Goal: Find specific page/section: Find specific page/section

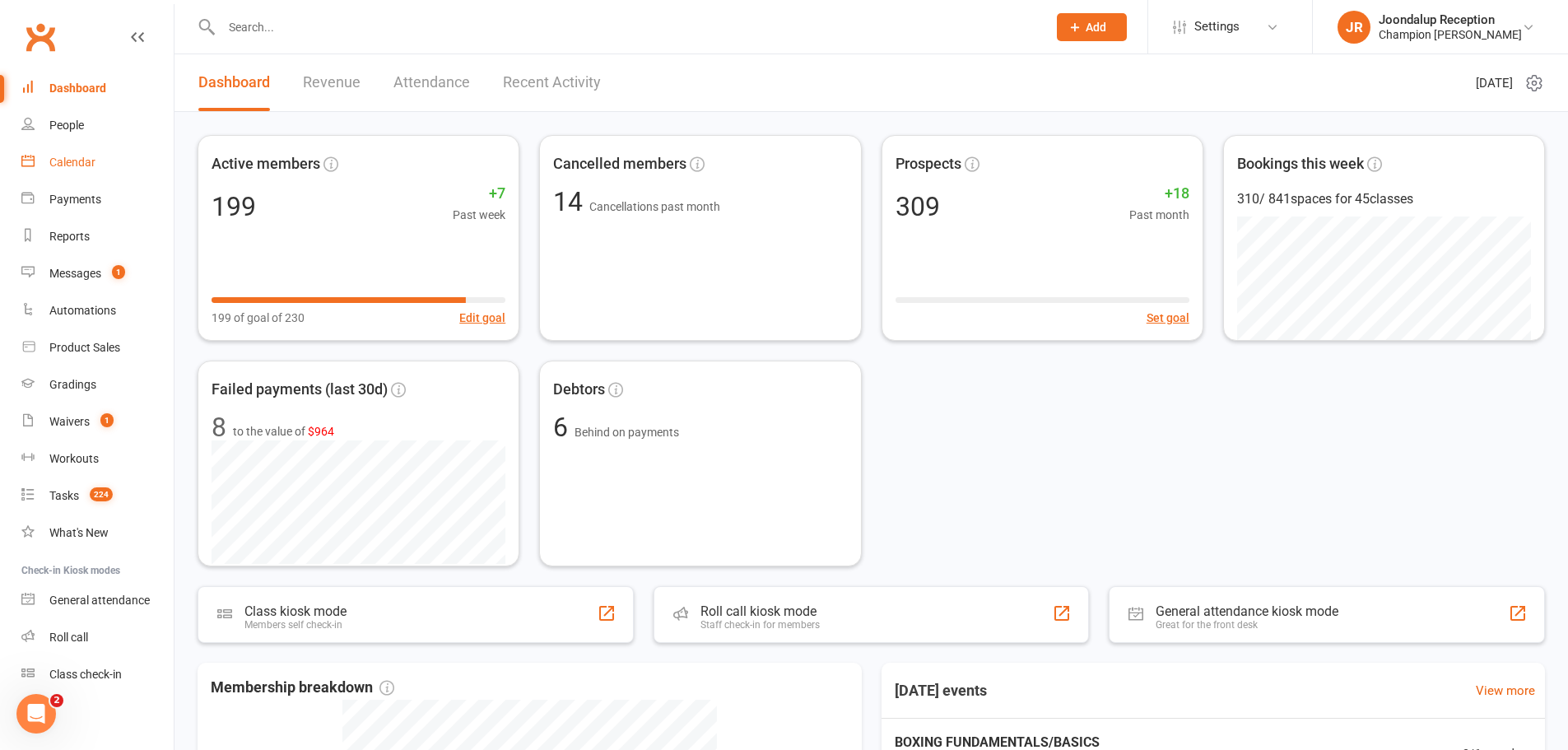
click at [85, 180] on link "Calendar" at bounding box center [97, 163] width 153 height 37
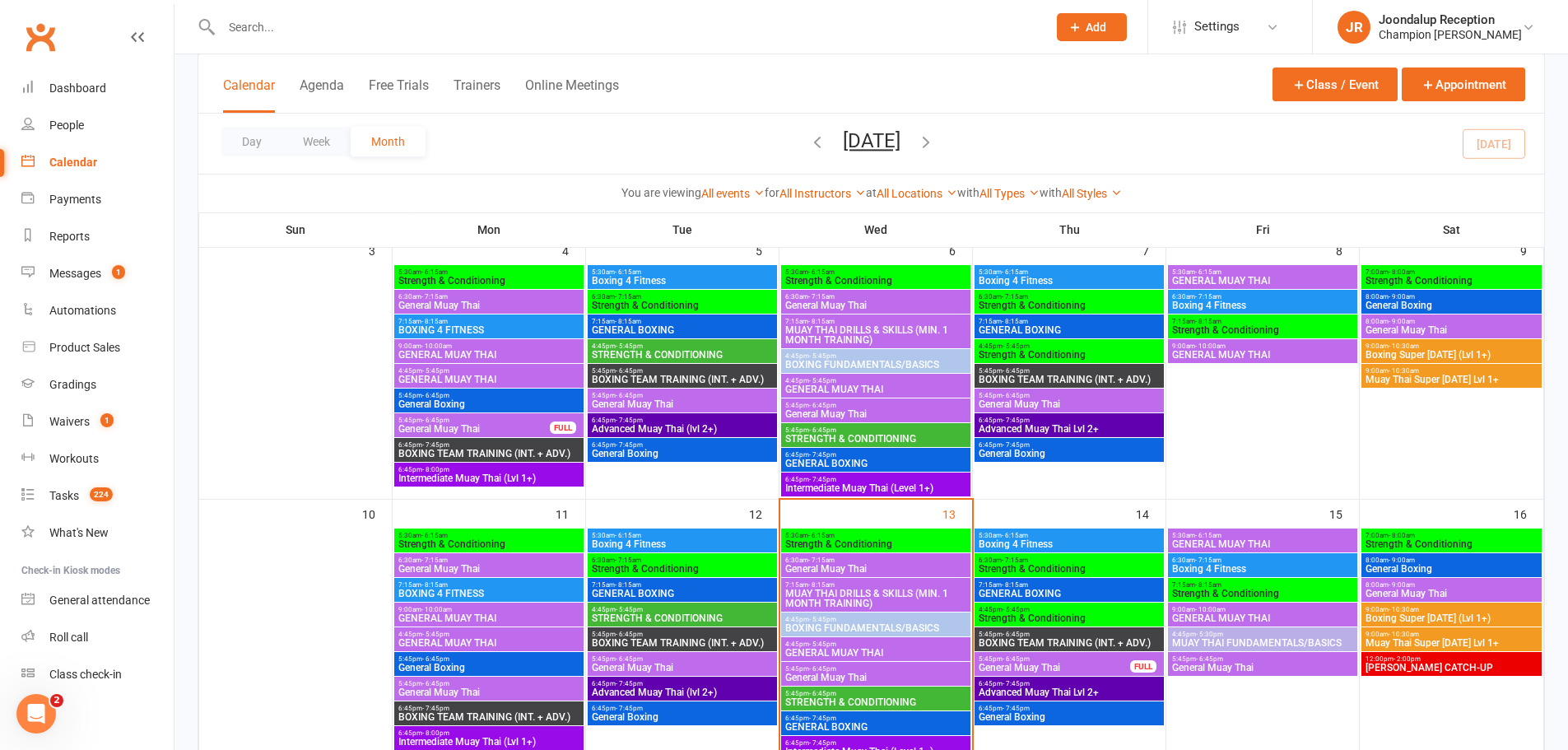
scroll to position [493, 0]
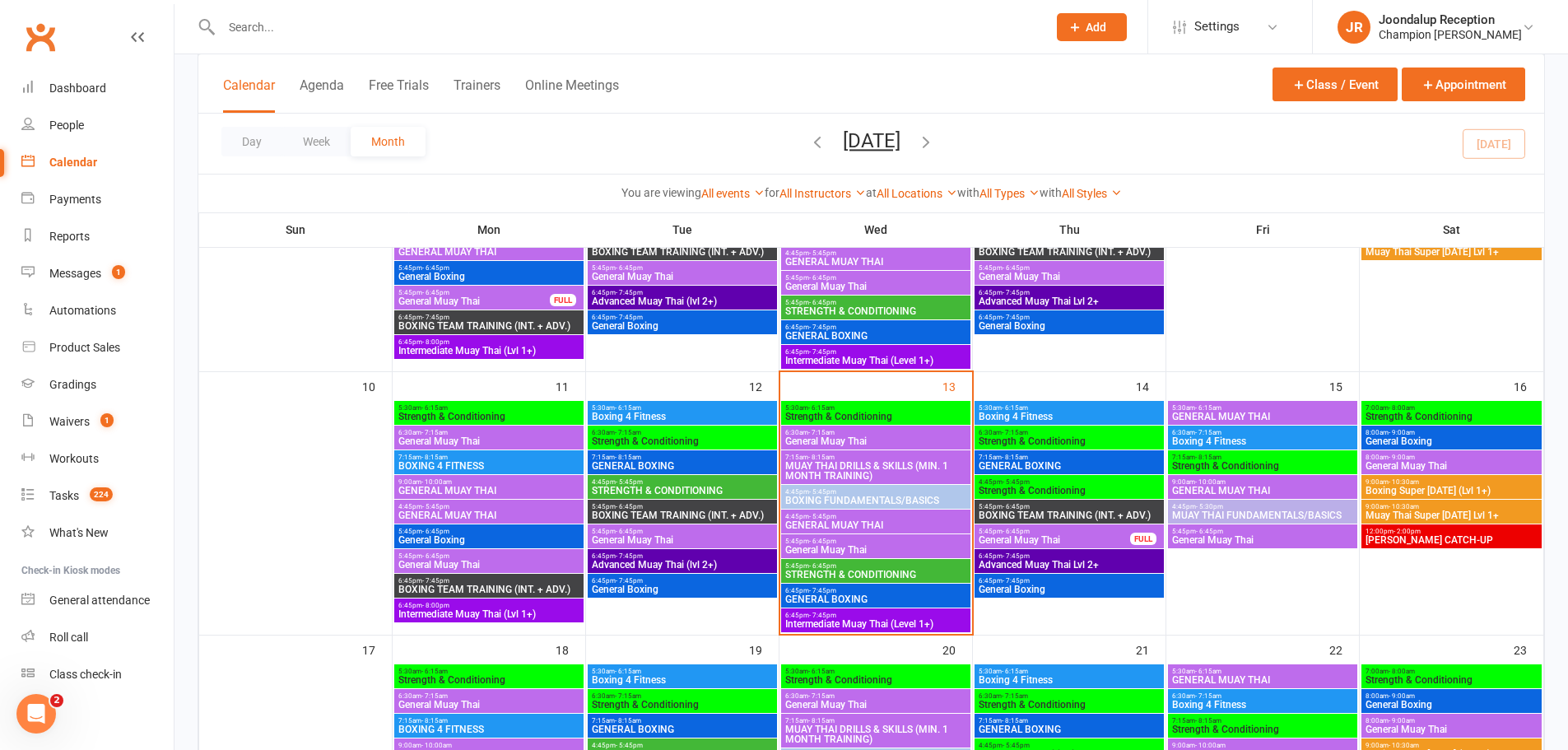
click at [830, 513] on span "- 5:45pm" at bounding box center [822, 517] width 27 height 7
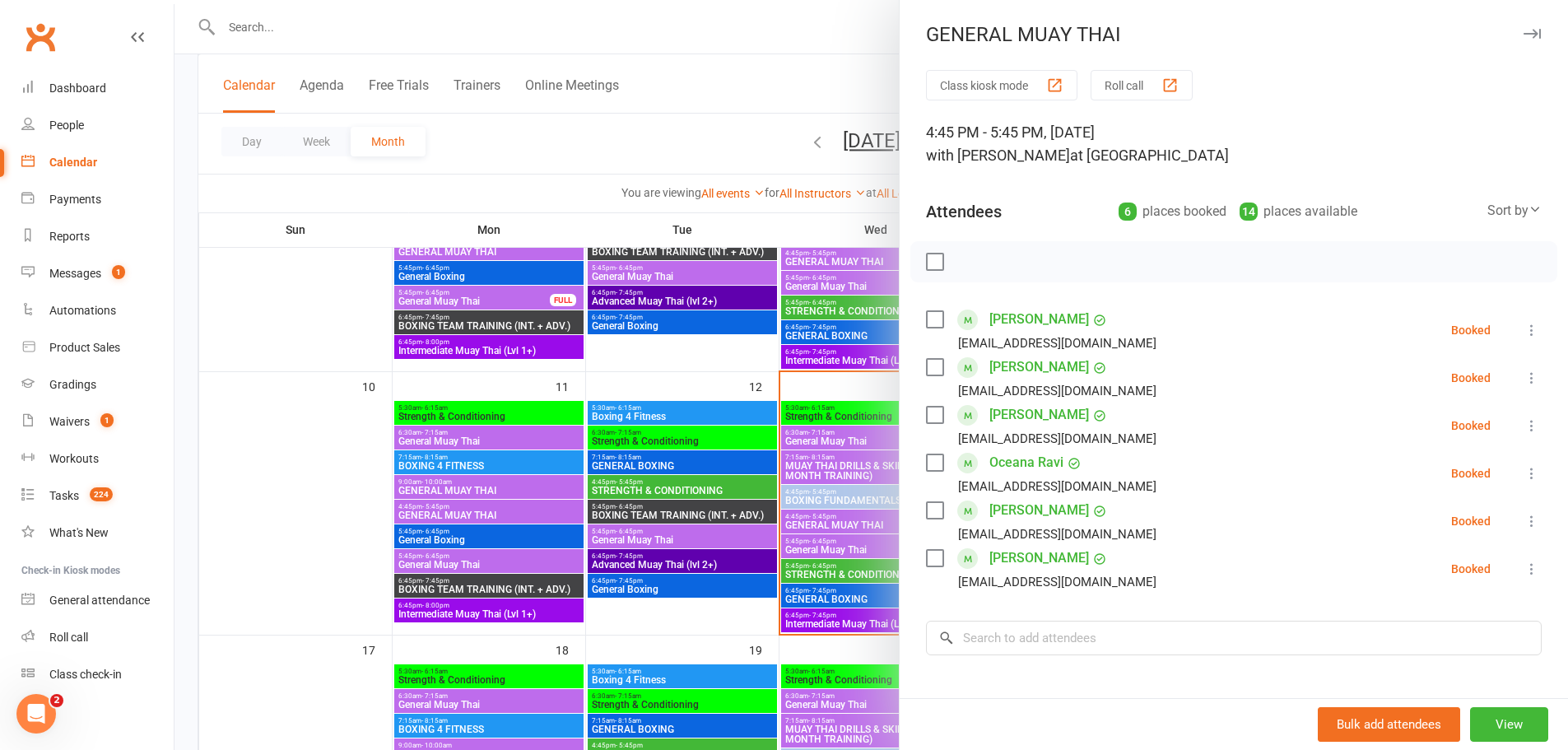
click at [868, 496] on div at bounding box center [871, 375] width 1393 height 750
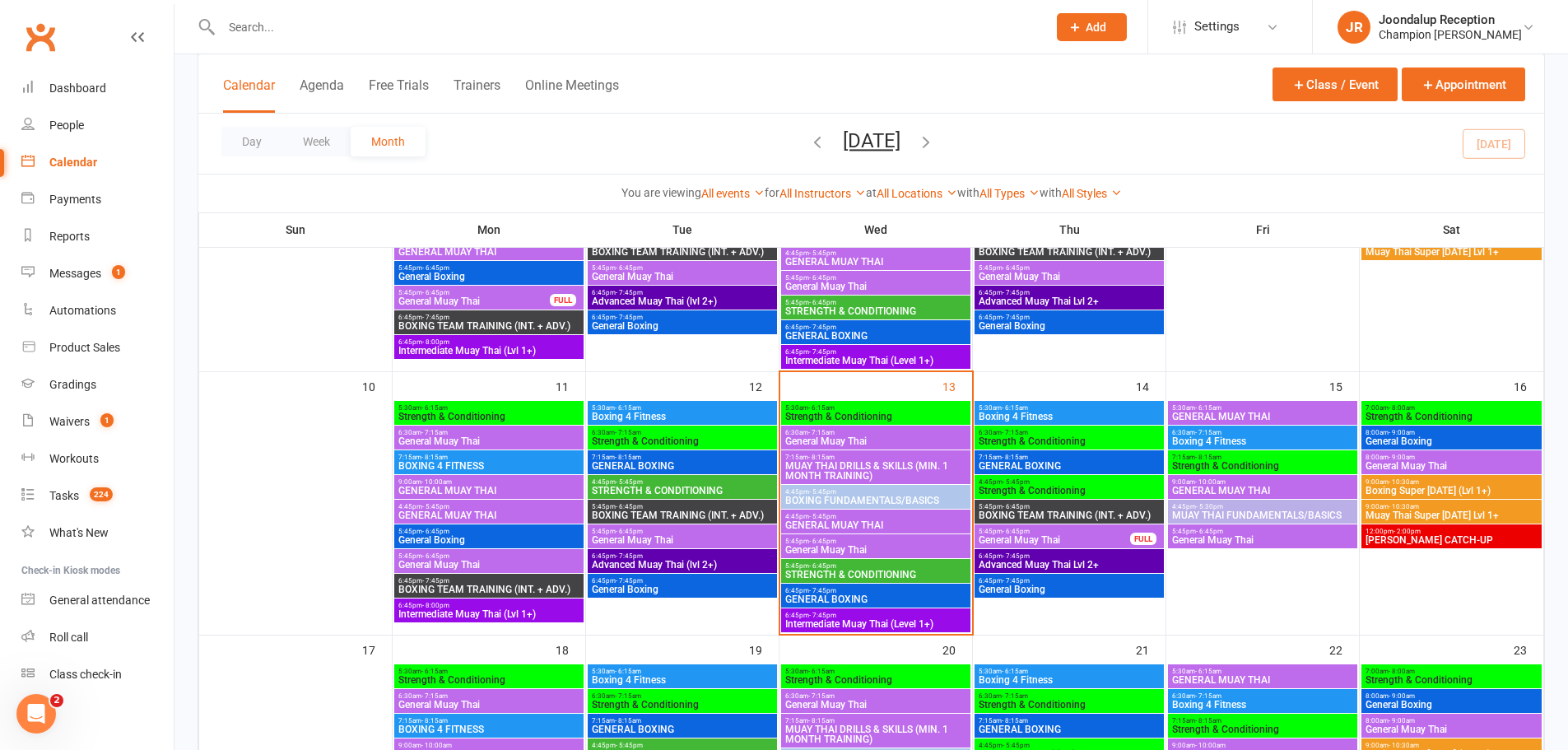
click at [868, 496] on span "BOXING FUNDAMENTALS/BASICS" at bounding box center [875, 500] width 183 height 10
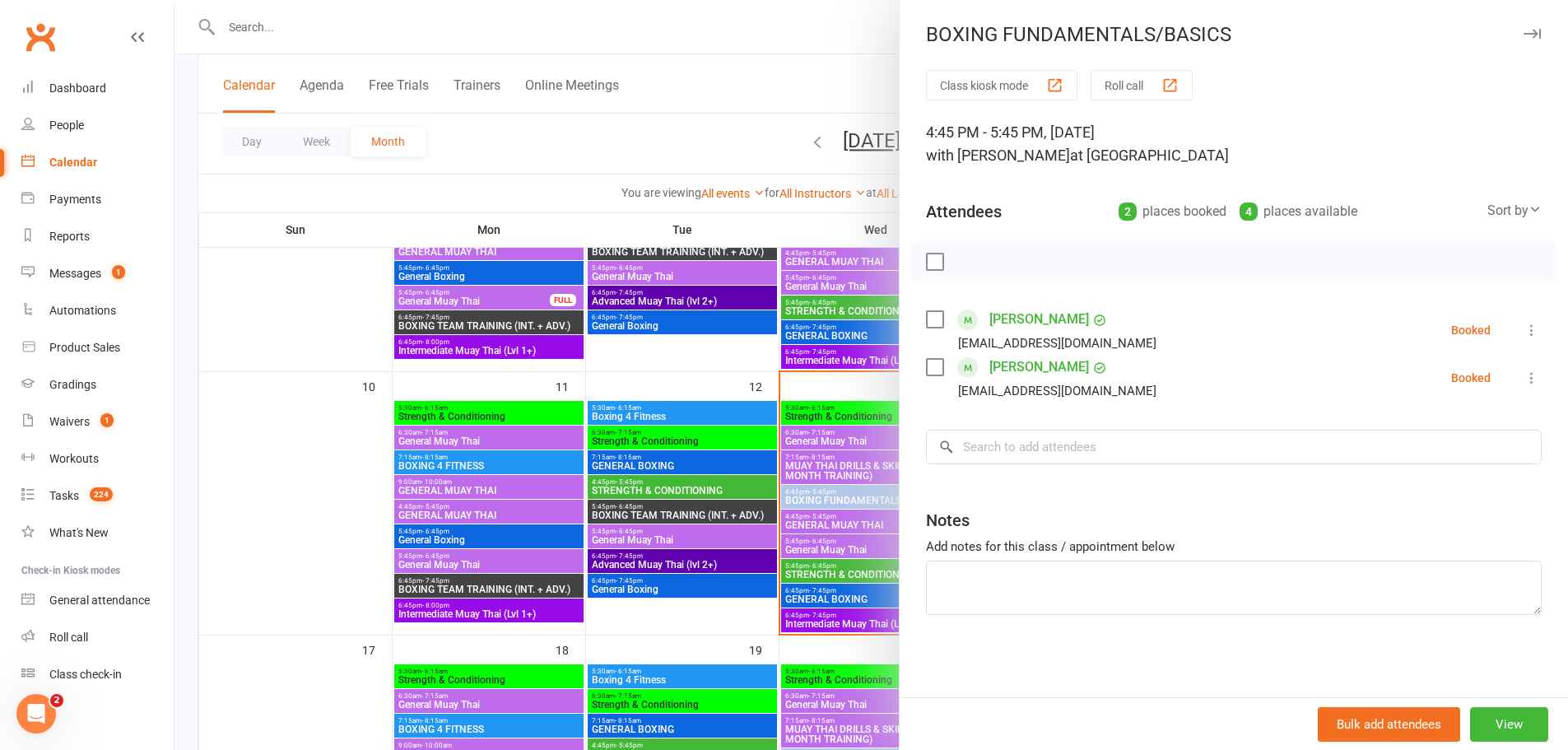
click at [808, 544] on div at bounding box center [871, 375] width 1393 height 750
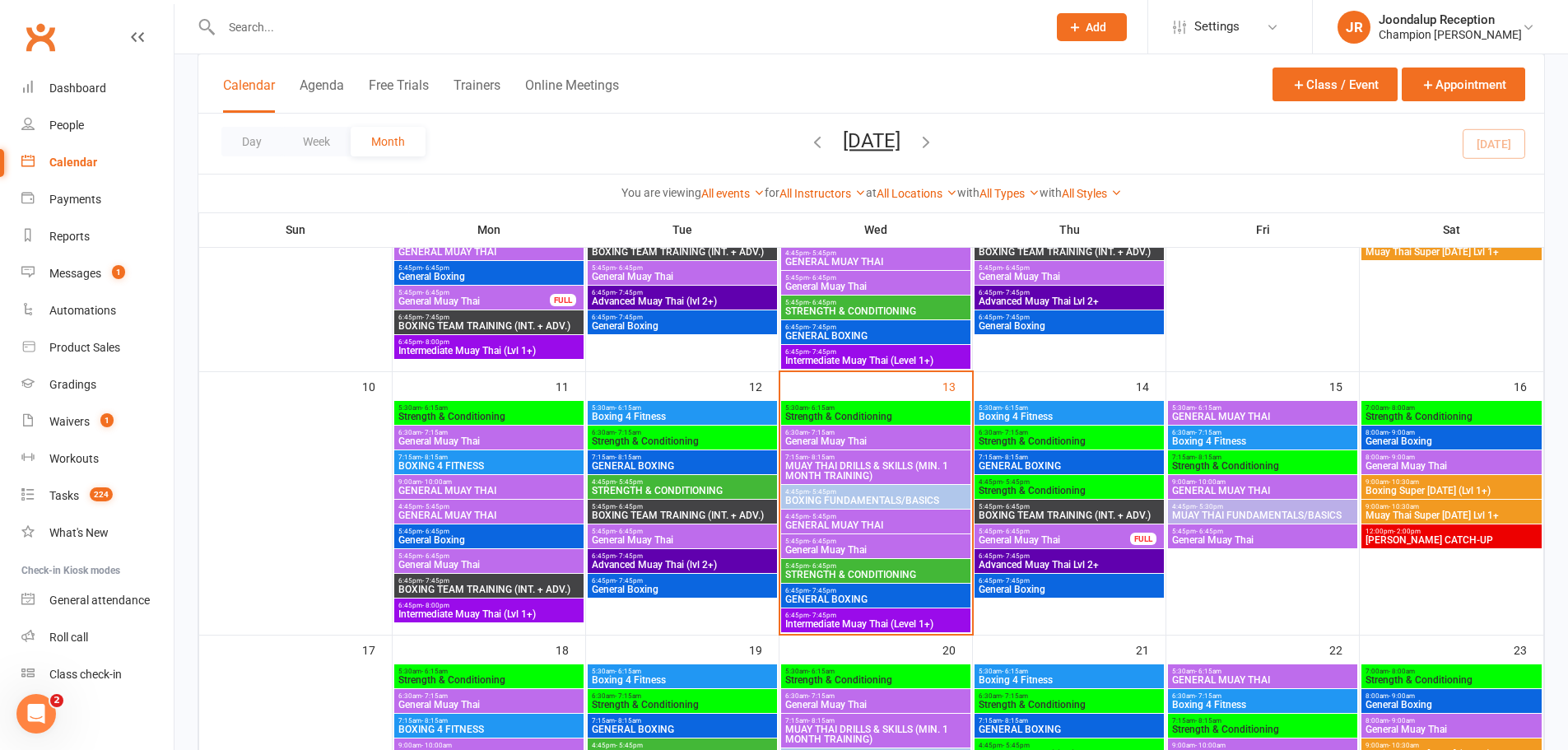
click at [824, 545] on span "General Muay Thai" at bounding box center [875, 550] width 183 height 10
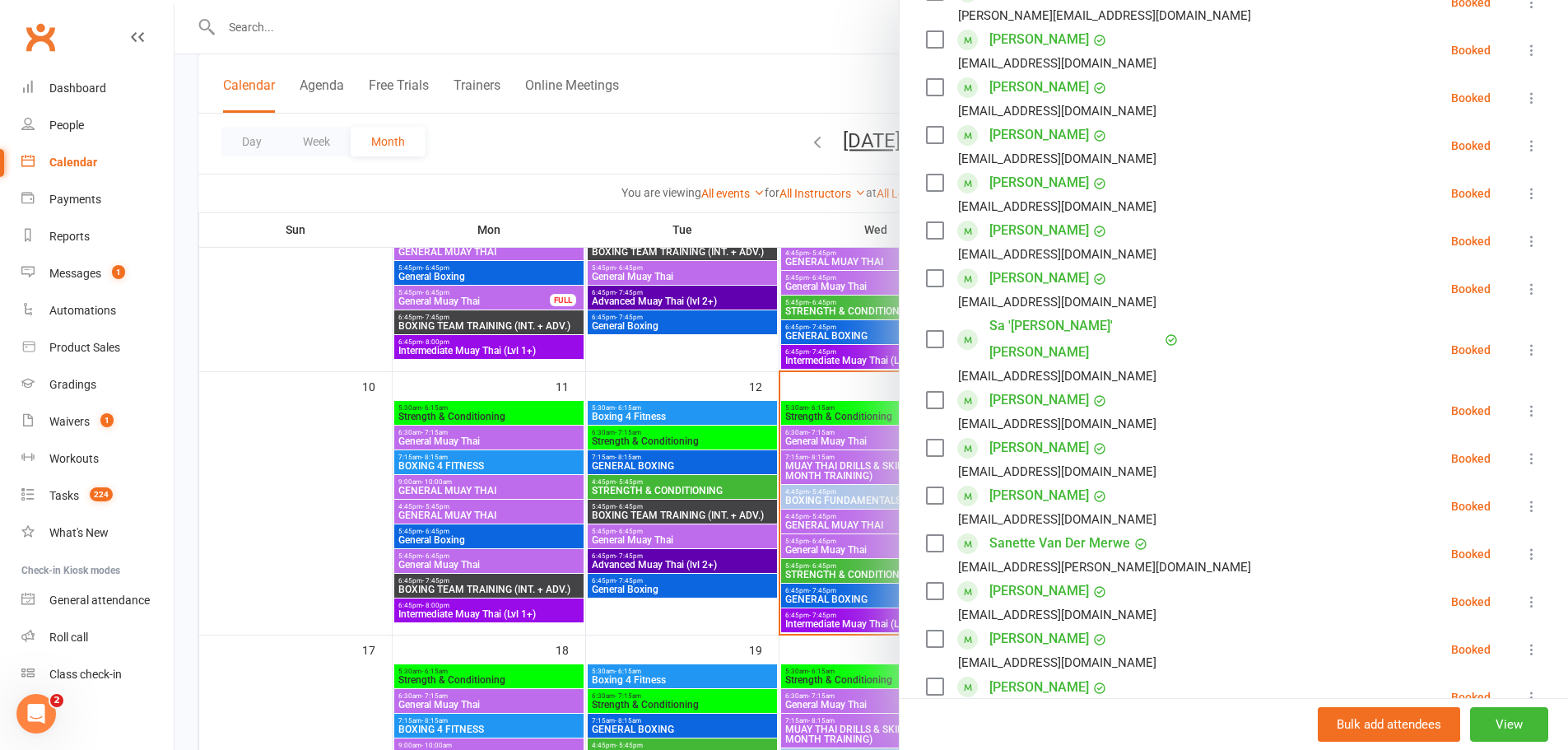
scroll to position [576, 0]
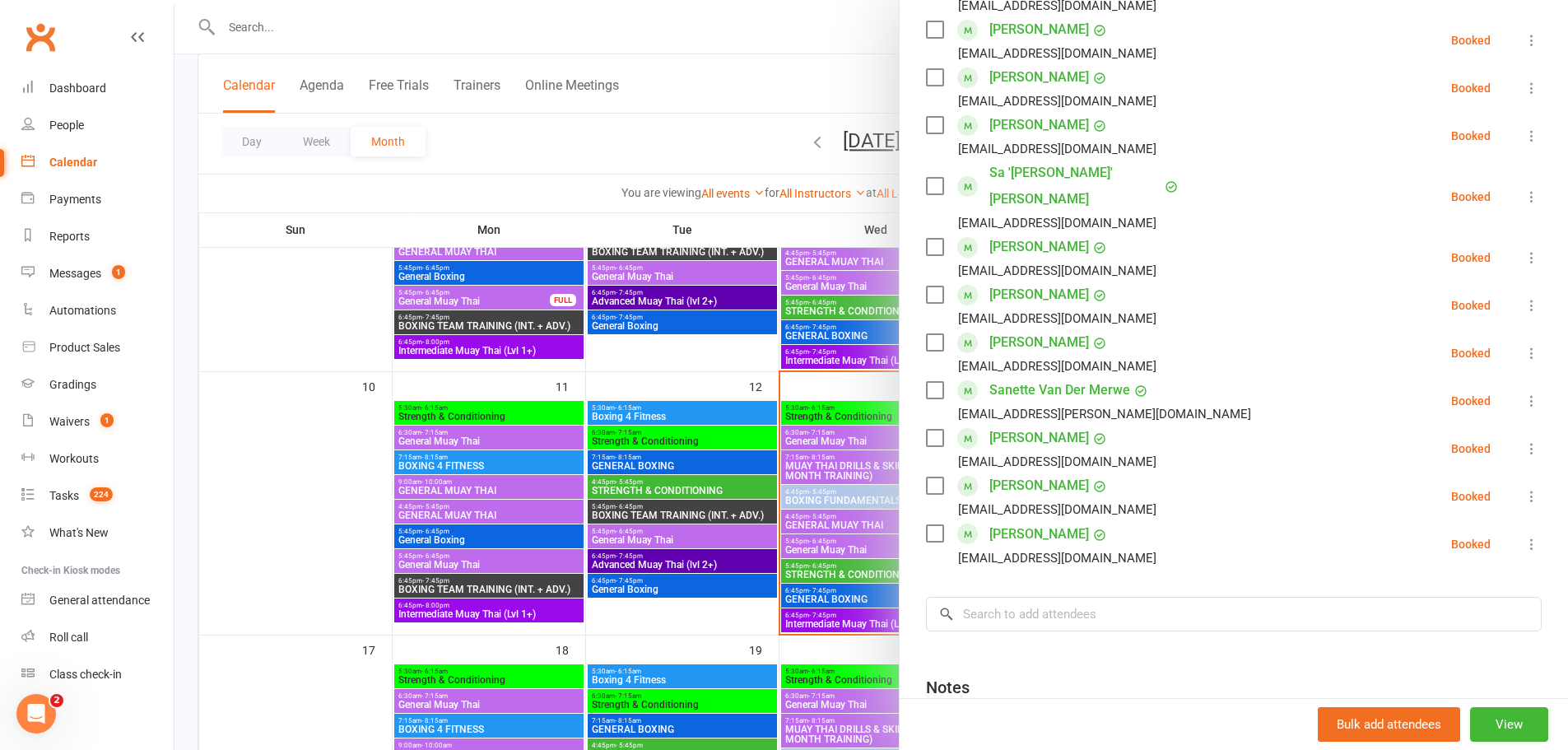
click at [901, 559] on div "Class kiosk mode Roll call 5:45 PM - 6:45 PM, [DATE] with [PERSON_NAME] at Joon…" at bounding box center [1234, 179] width 668 height 1371
click at [863, 595] on div at bounding box center [871, 375] width 1393 height 750
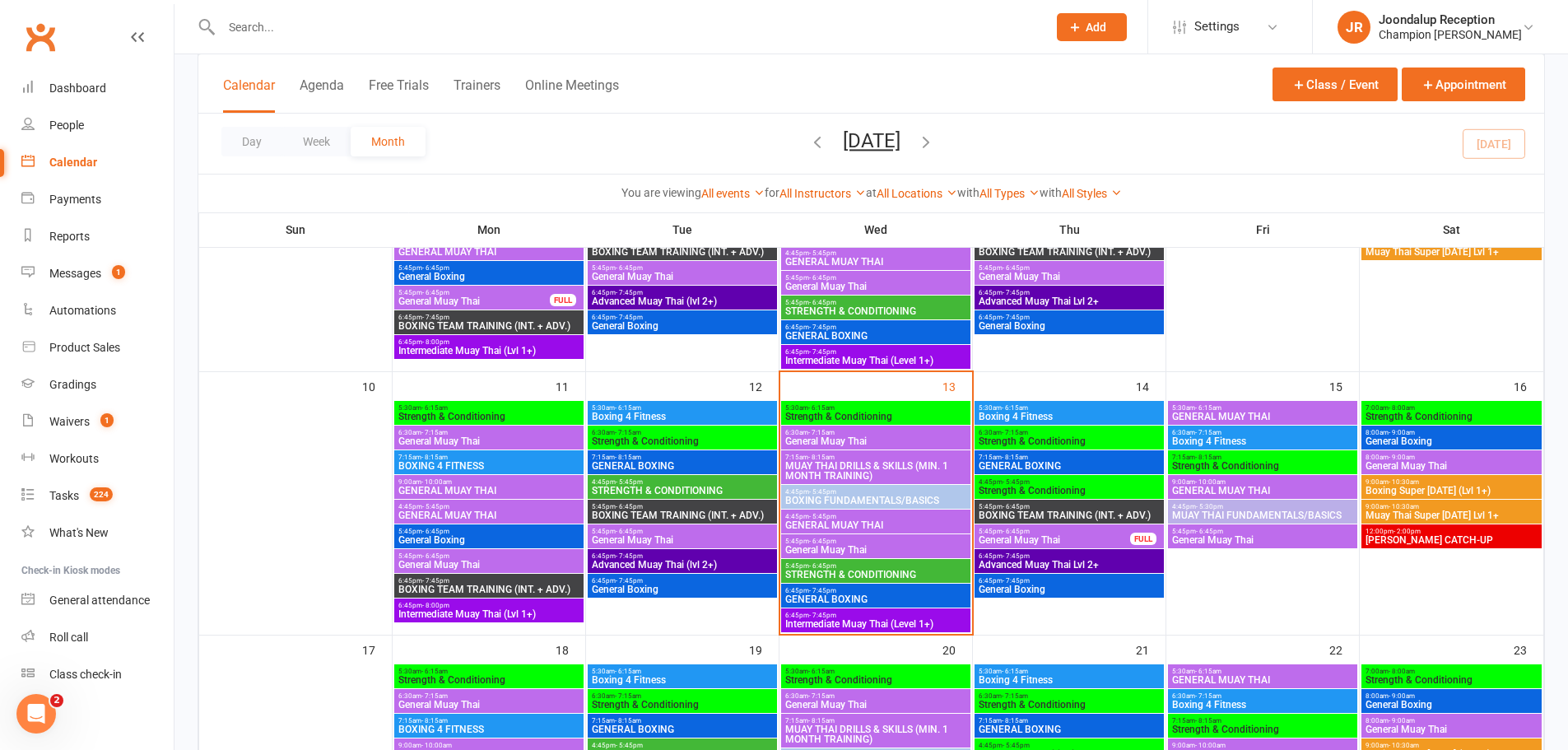
click at [842, 595] on span "GENERAL BOXING" at bounding box center [875, 599] width 183 height 10
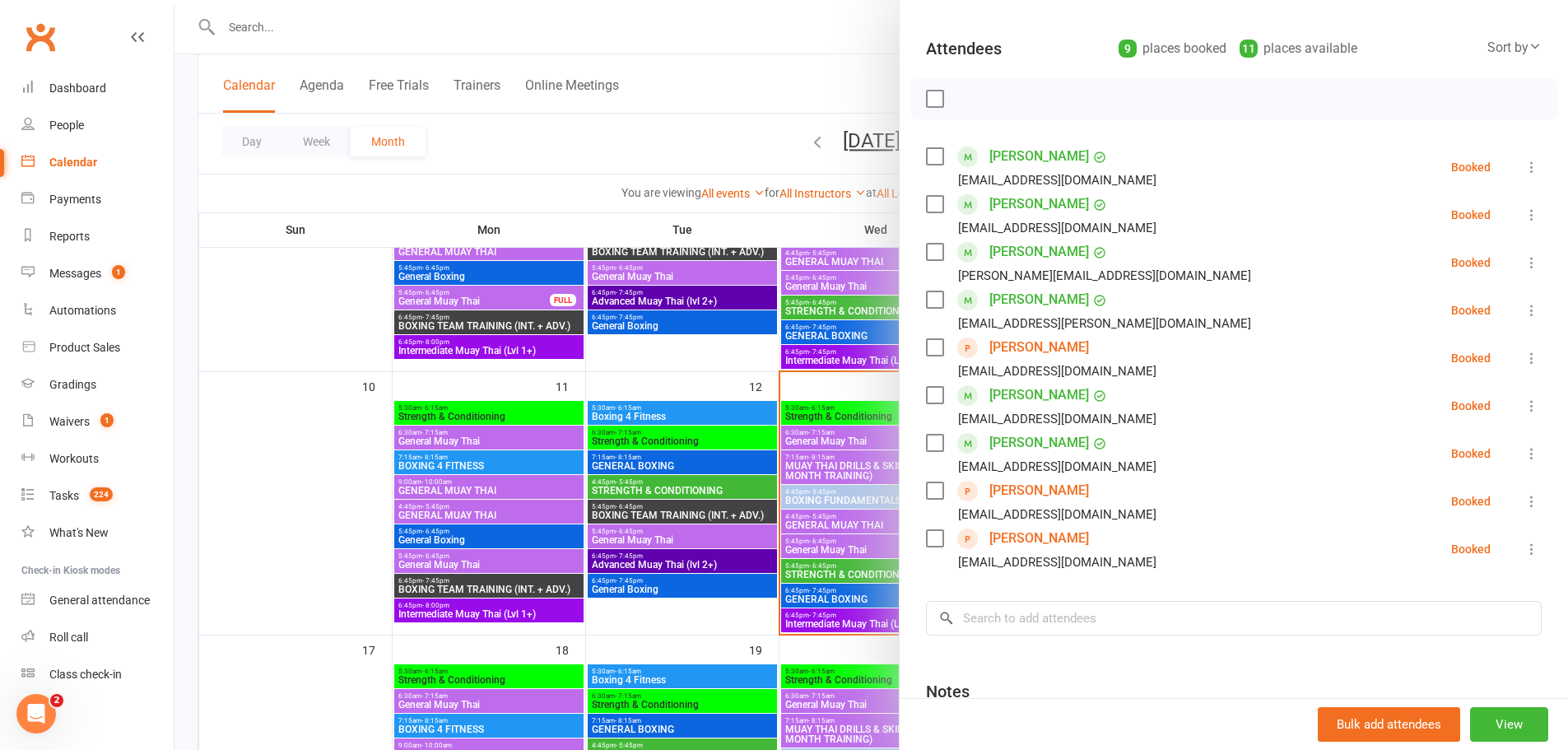
scroll to position [165, 0]
click at [868, 569] on div at bounding box center [871, 375] width 1393 height 750
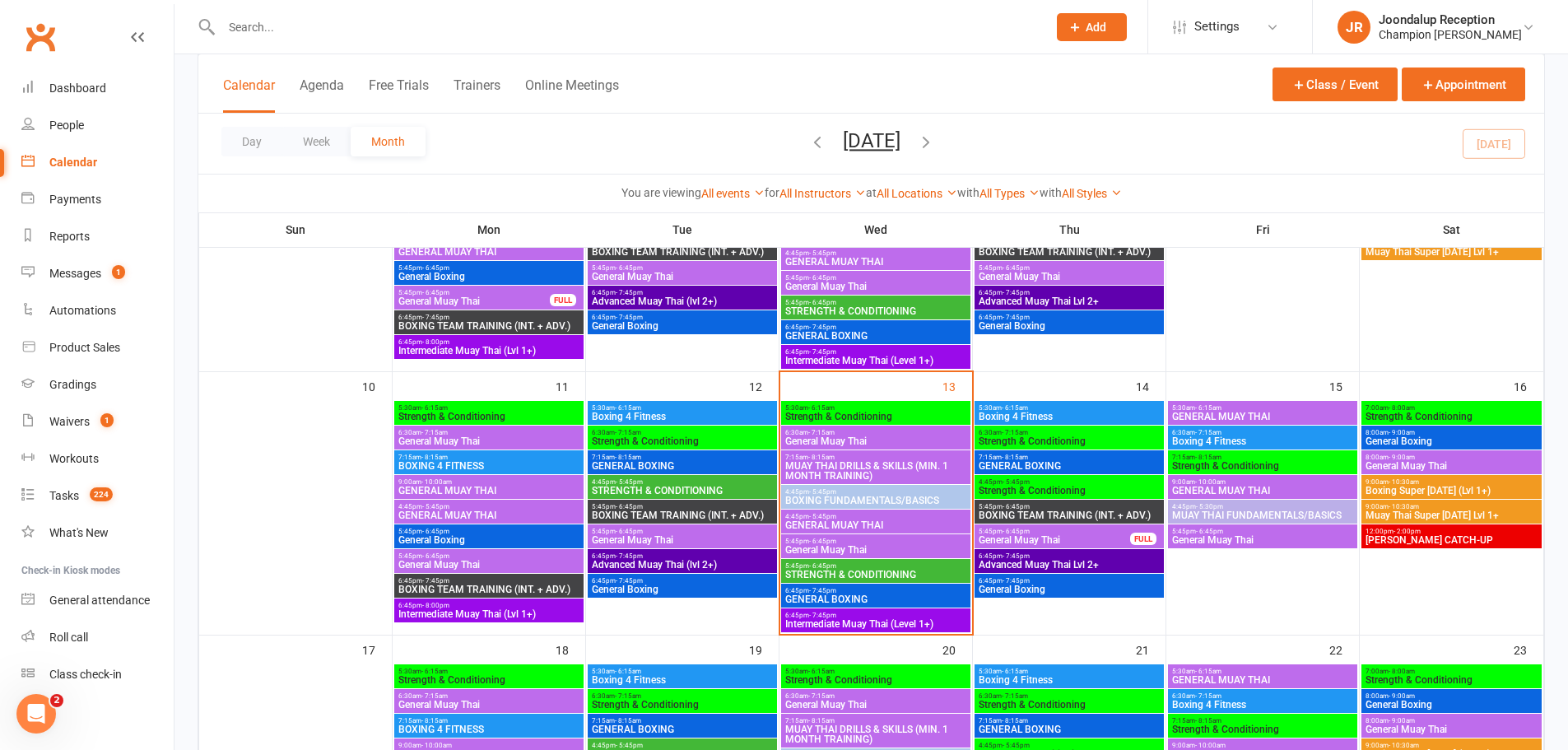
click at [881, 569] on span "STRENGTH & CONDITIONING" at bounding box center [875, 574] width 183 height 10
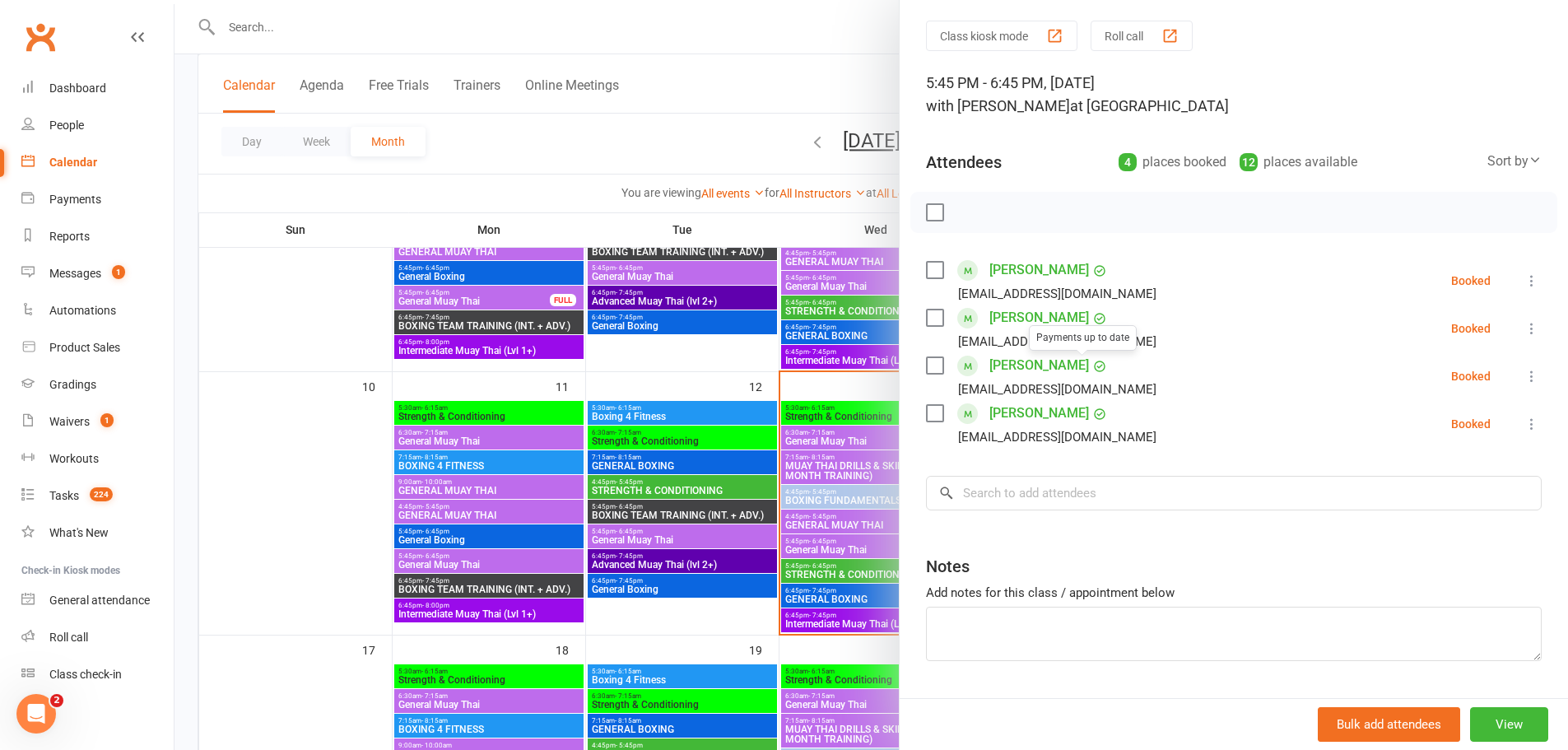
scroll to position [95, 0]
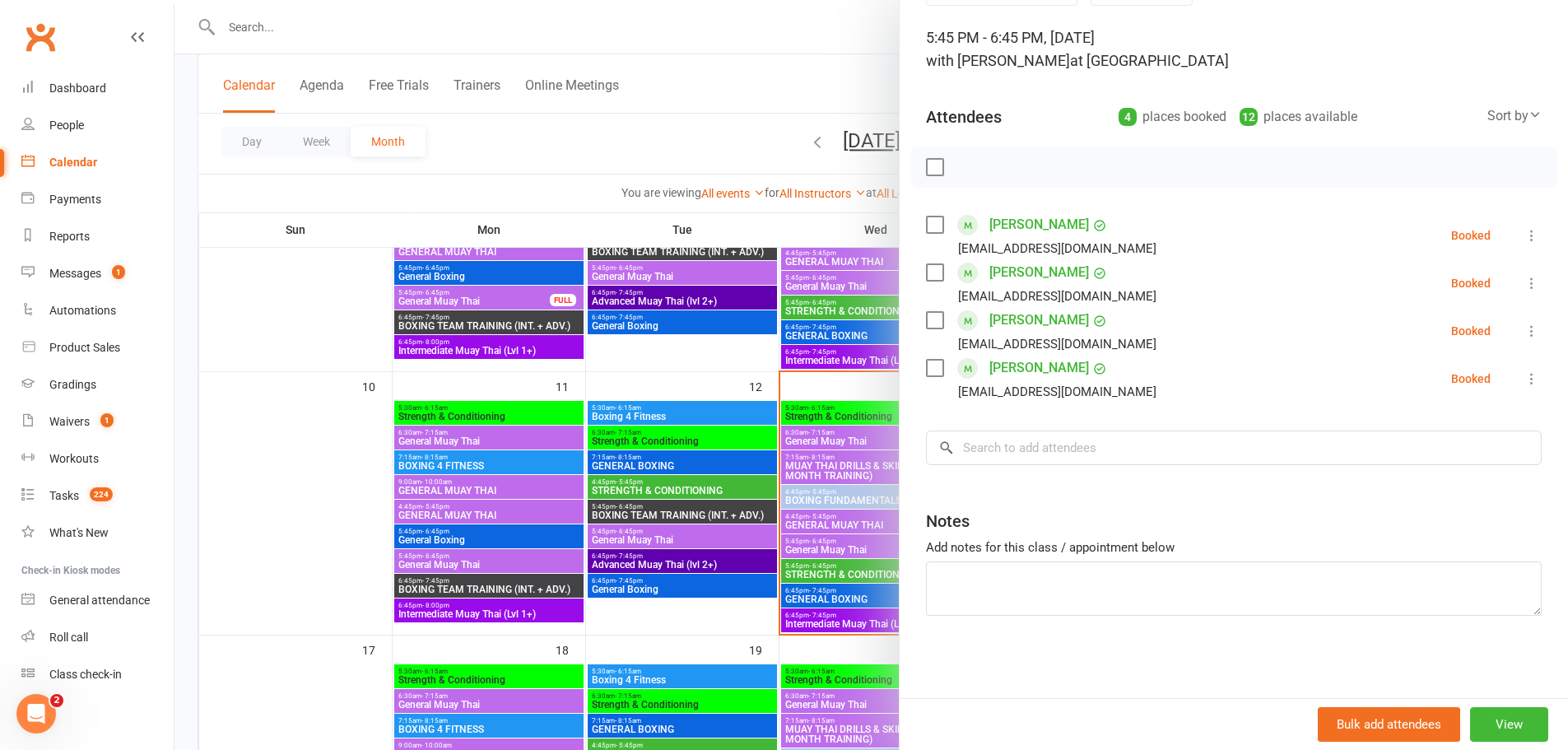
drag, startPoint x: 813, startPoint y: 478, endPoint x: 823, endPoint y: 483, distance: 11.2
click at [813, 478] on div at bounding box center [871, 375] width 1393 height 750
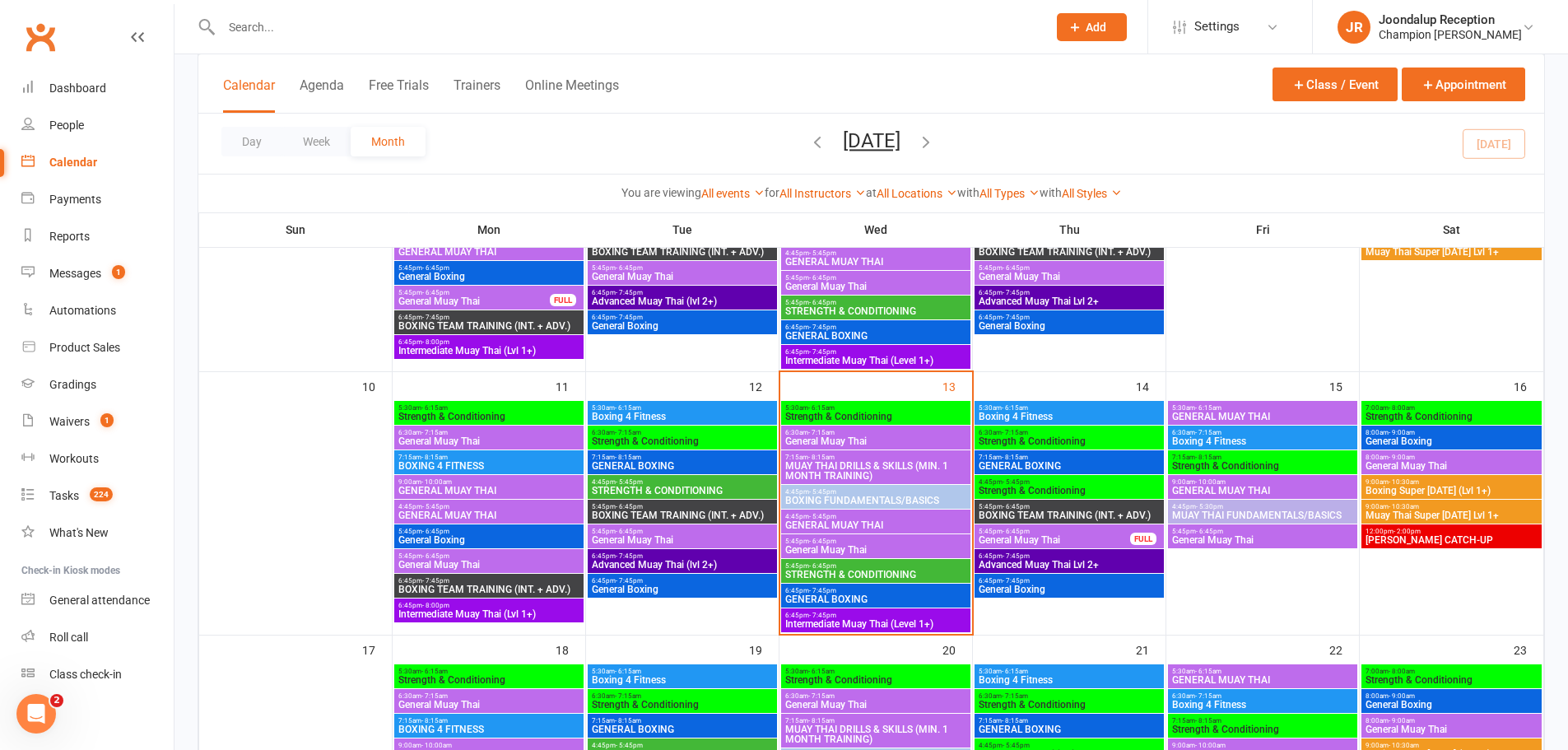
click at [856, 537] on span "5:45pm - 6:45pm" at bounding box center [875, 541] width 183 height 7
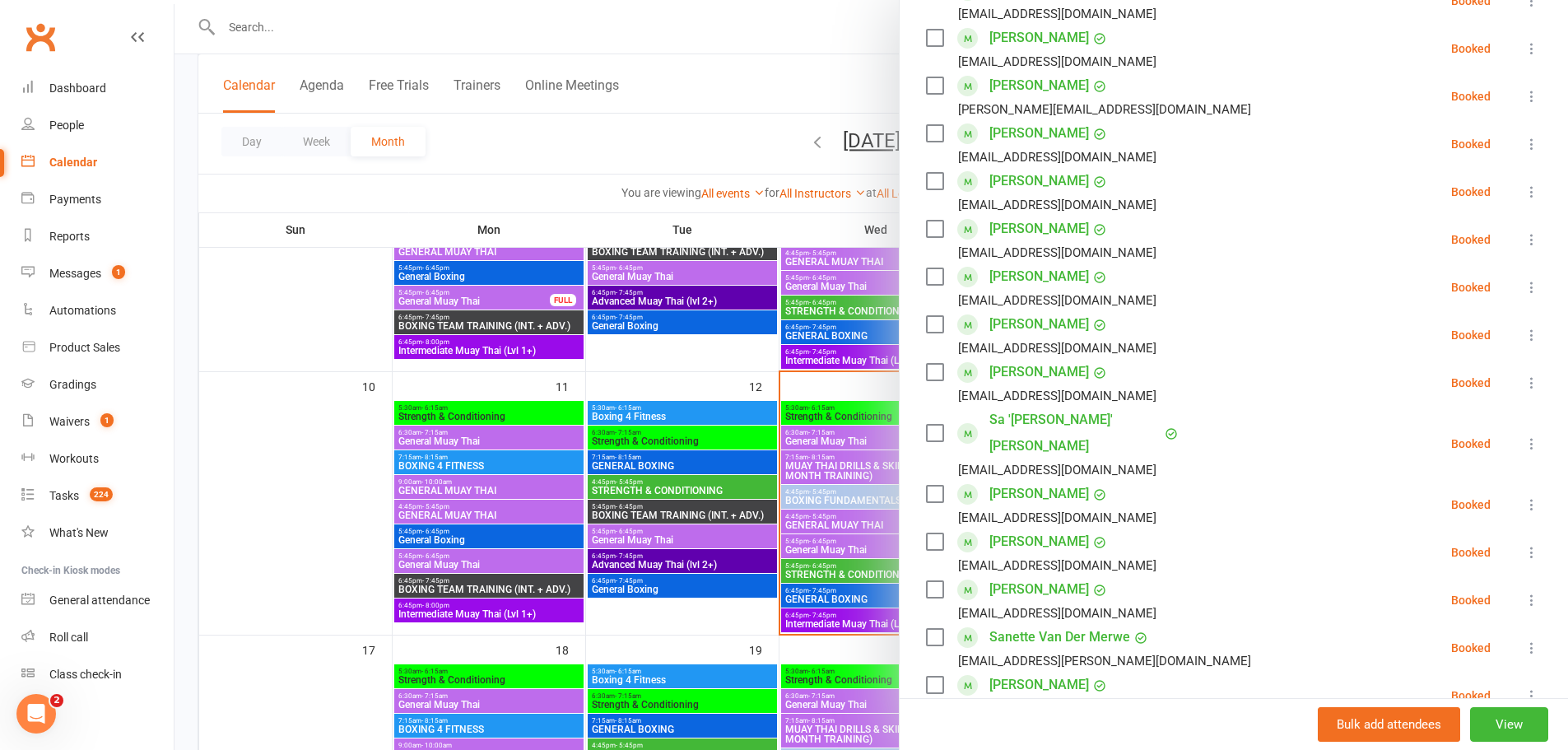
scroll to position [247, 0]
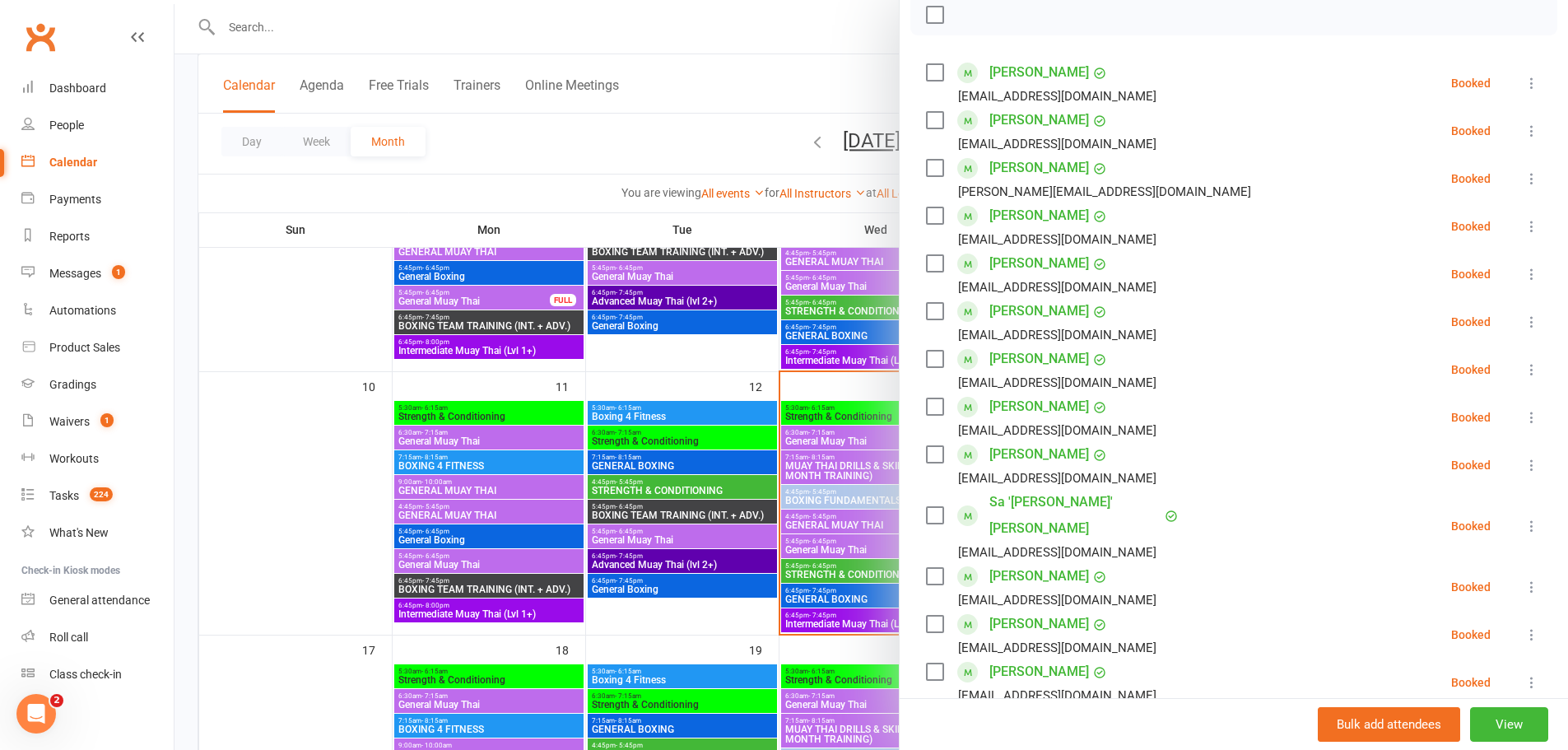
click at [838, 496] on div at bounding box center [871, 375] width 1393 height 750
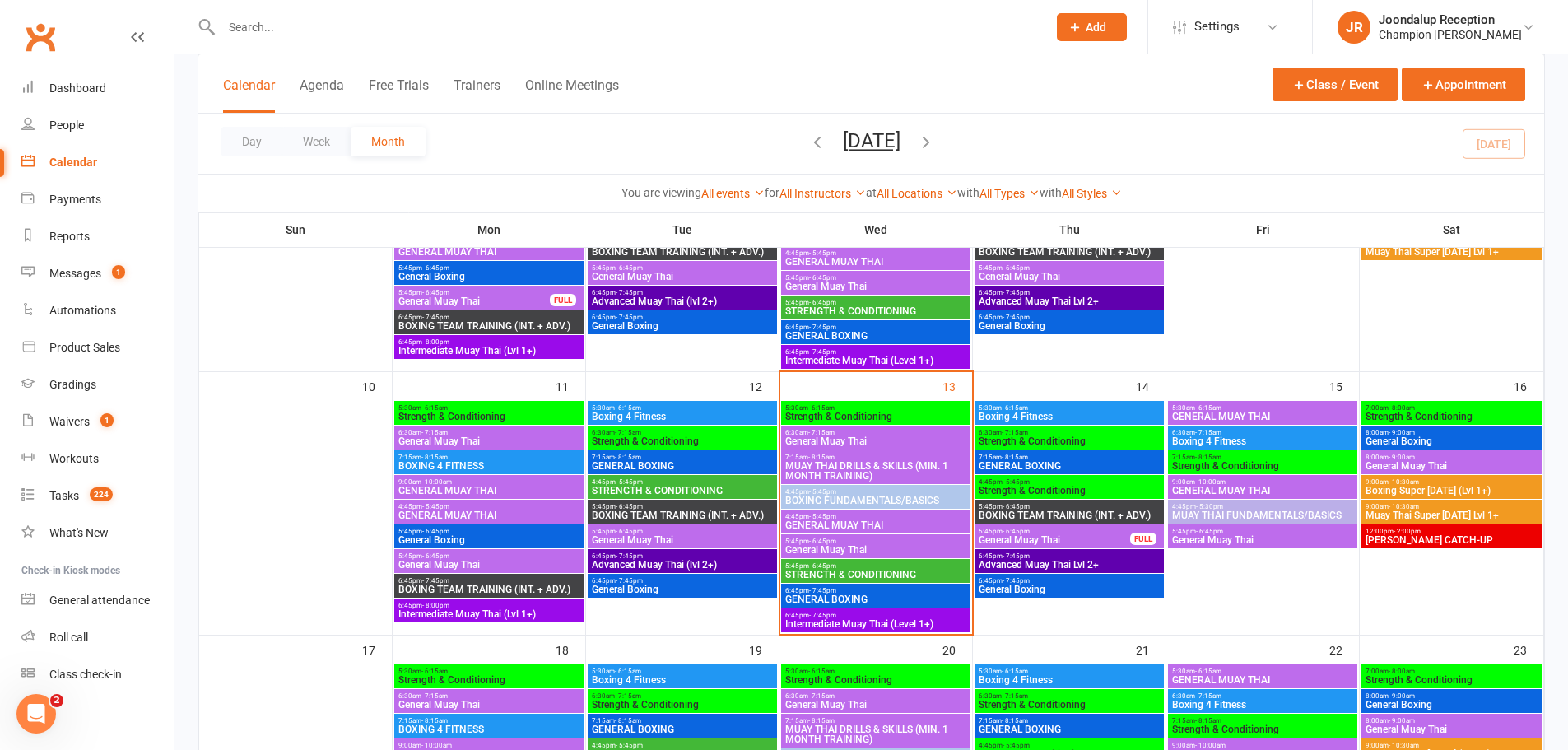
click at [702, 528] on span "5:45pm - 6:45pm" at bounding box center [681, 532] width 183 height 7
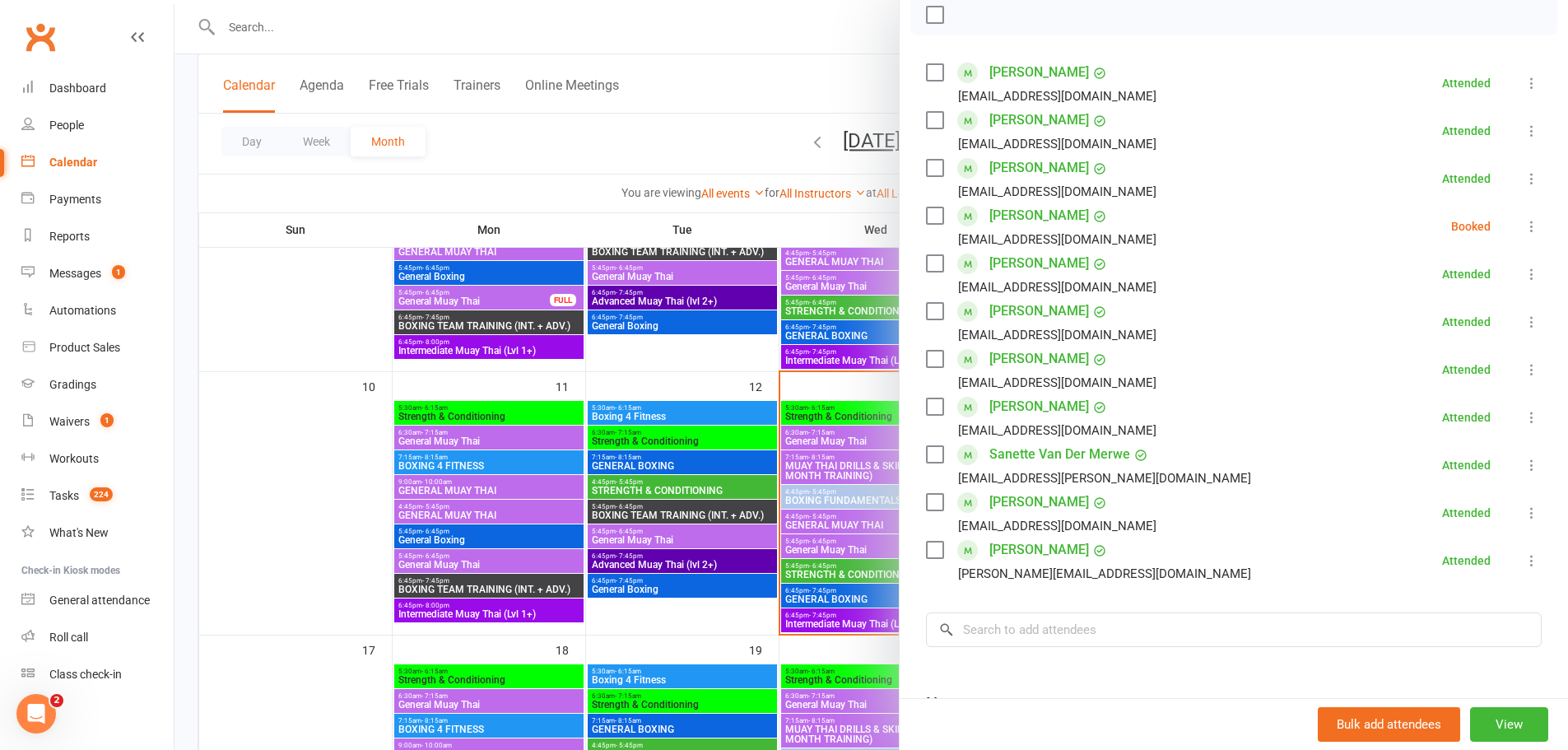
drag, startPoint x: 727, startPoint y: 549, endPoint x: 755, endPoint y: 544, distance: 28.4
click at [728, 549] on div at bounding box center [871, 375] width 1393 height 750
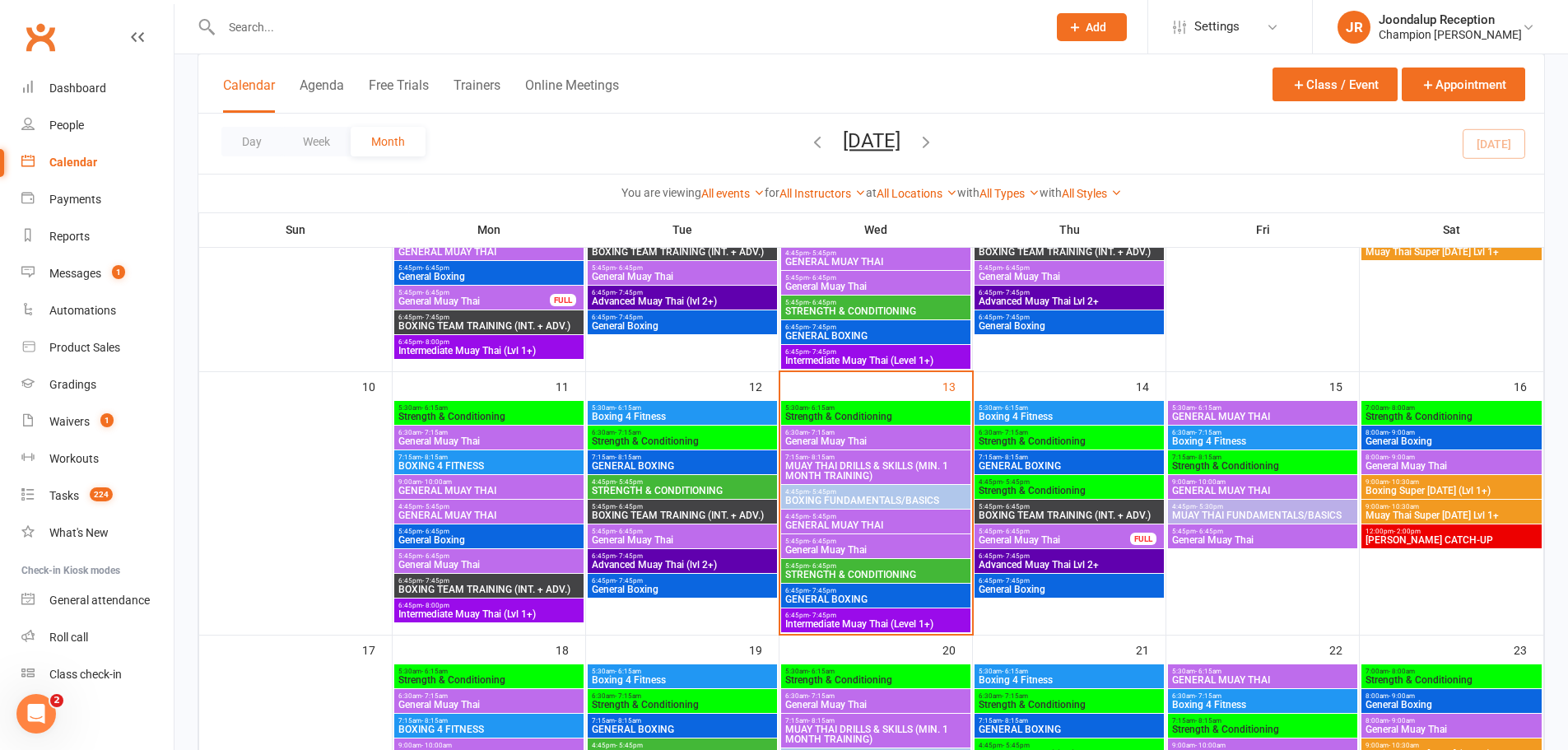
click at [863, 518] on span "4:45pm - 5:45pm" at bounding box center [875, 517] width 183 height 7
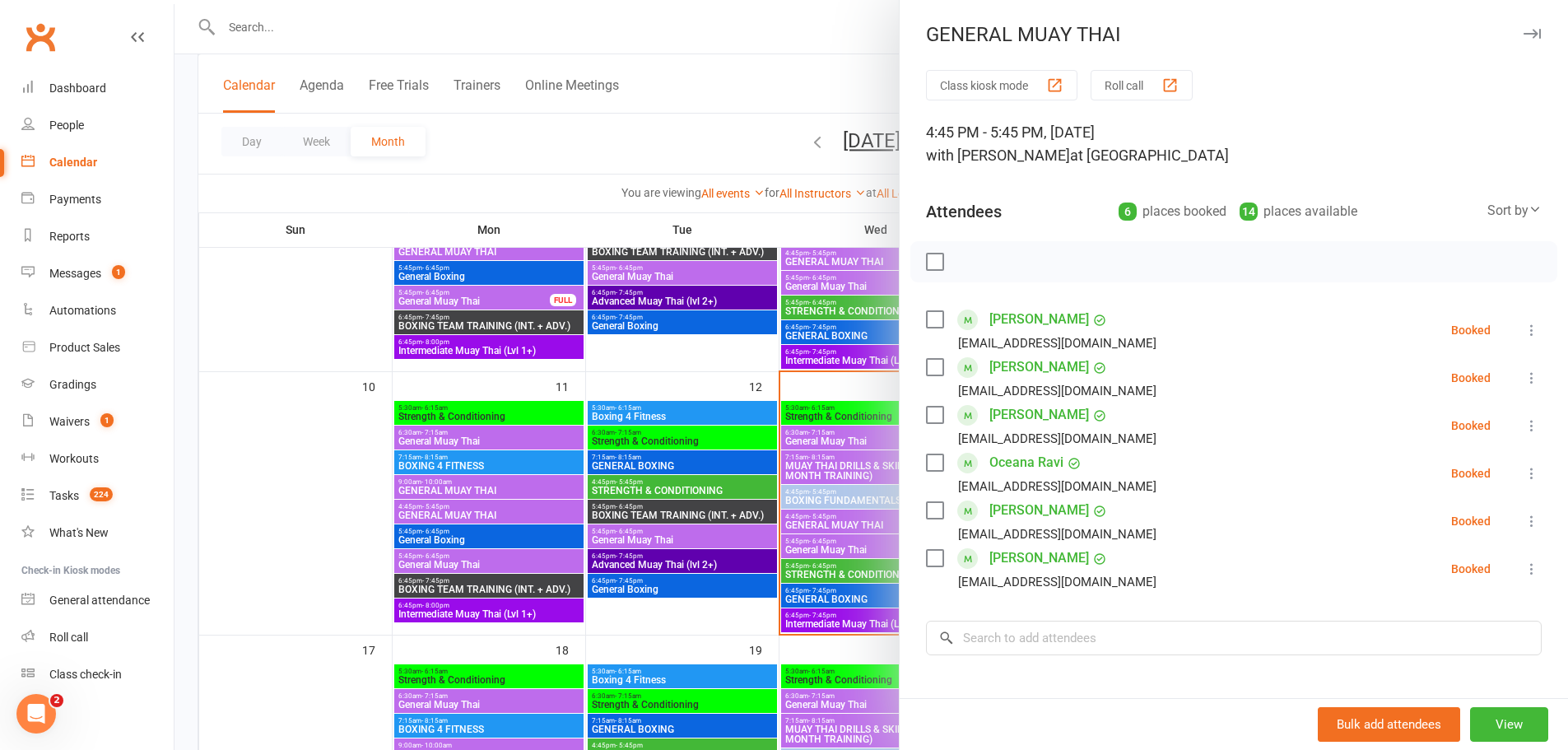
click at [767, 541] on div at bounding box center [871, 375] width 1393 height 750
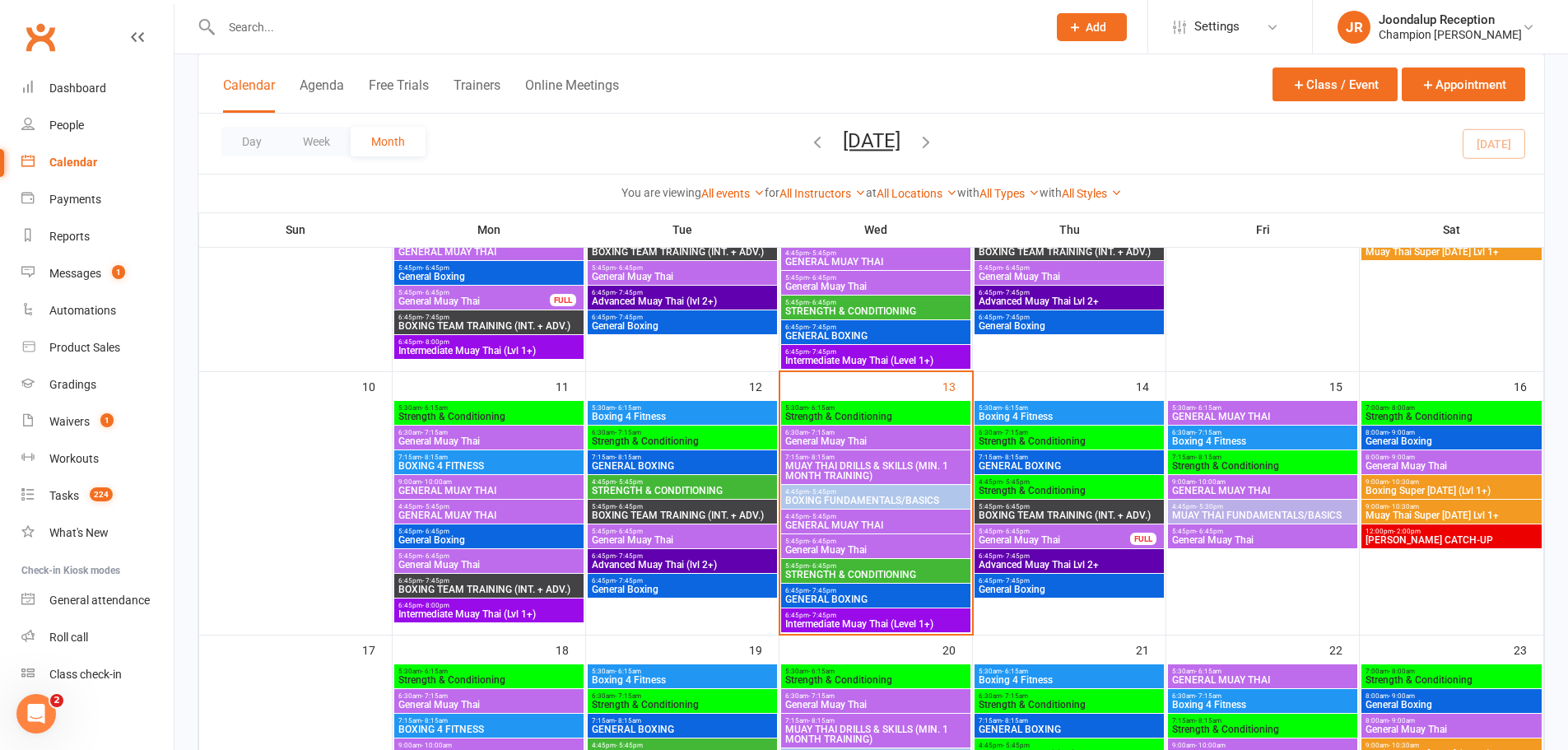
click at [1064, 532] on span "5:45pm - 6:45pm" at bounding box center [1054, 532] width 154 height 7
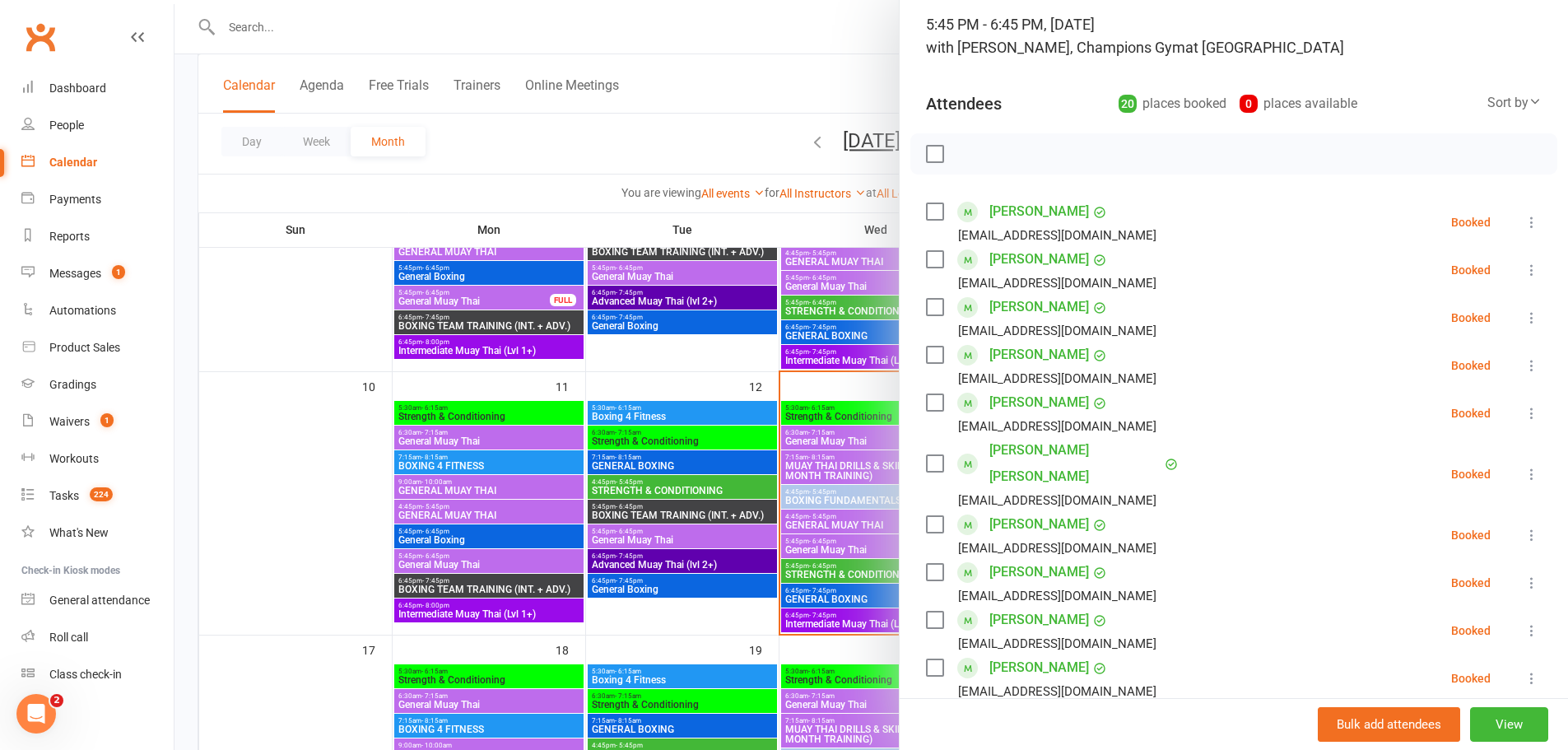
scroll to position [82, 0]
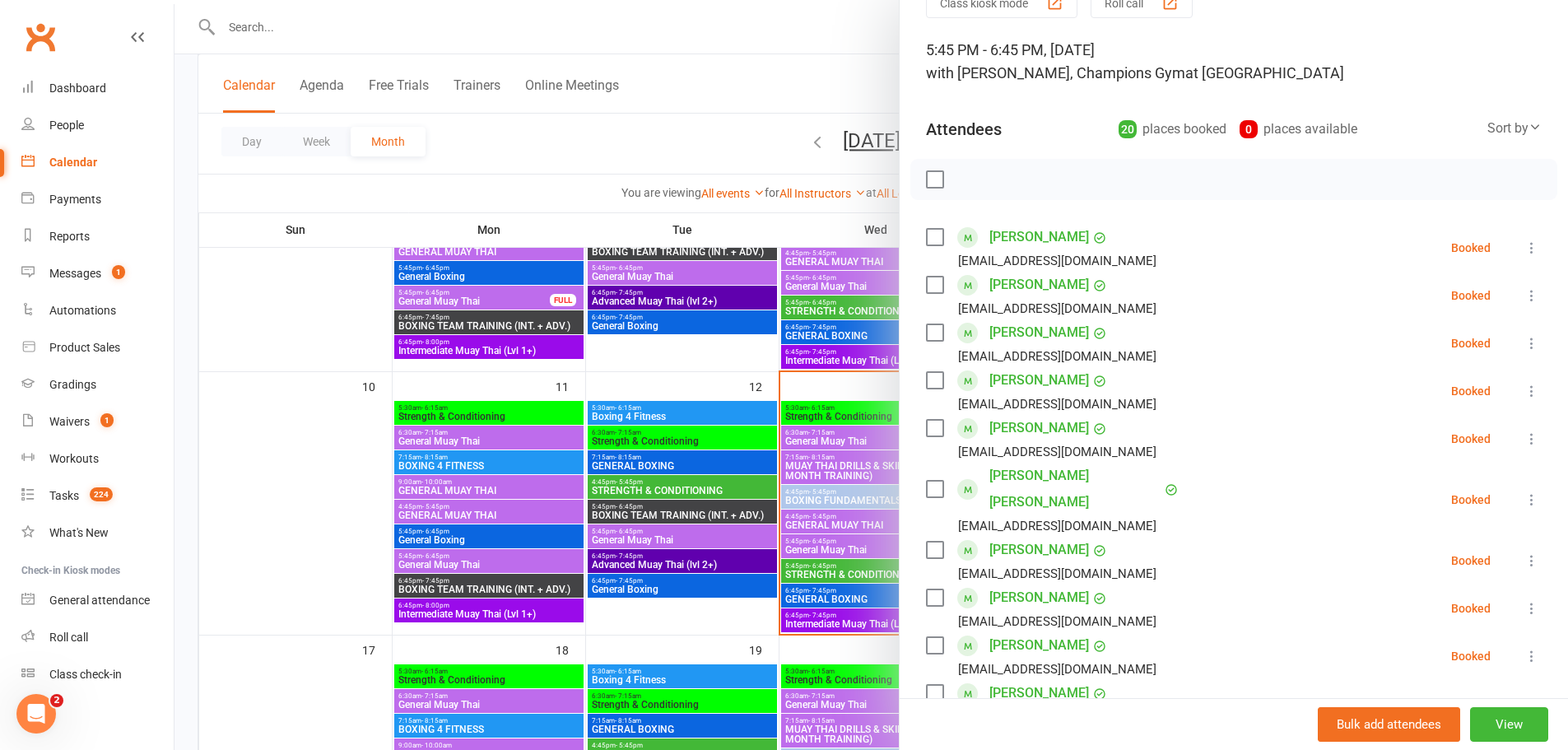
click at [836, 550] on div at bounding box center [871, 375] width 1393 height 750
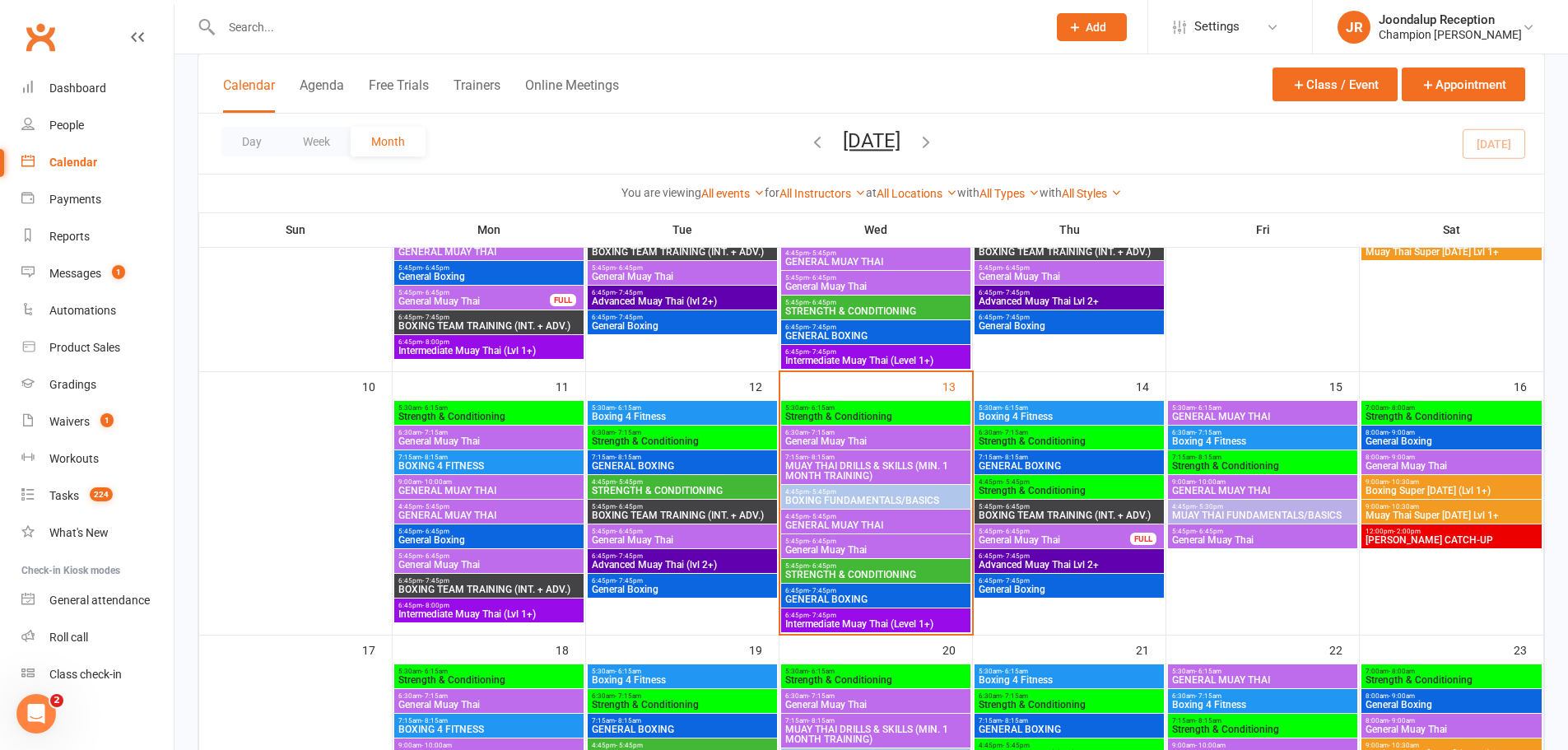
click at [886, 549] on span "General Muay Thai" at bounding box center [875, 550] width 183 height 10
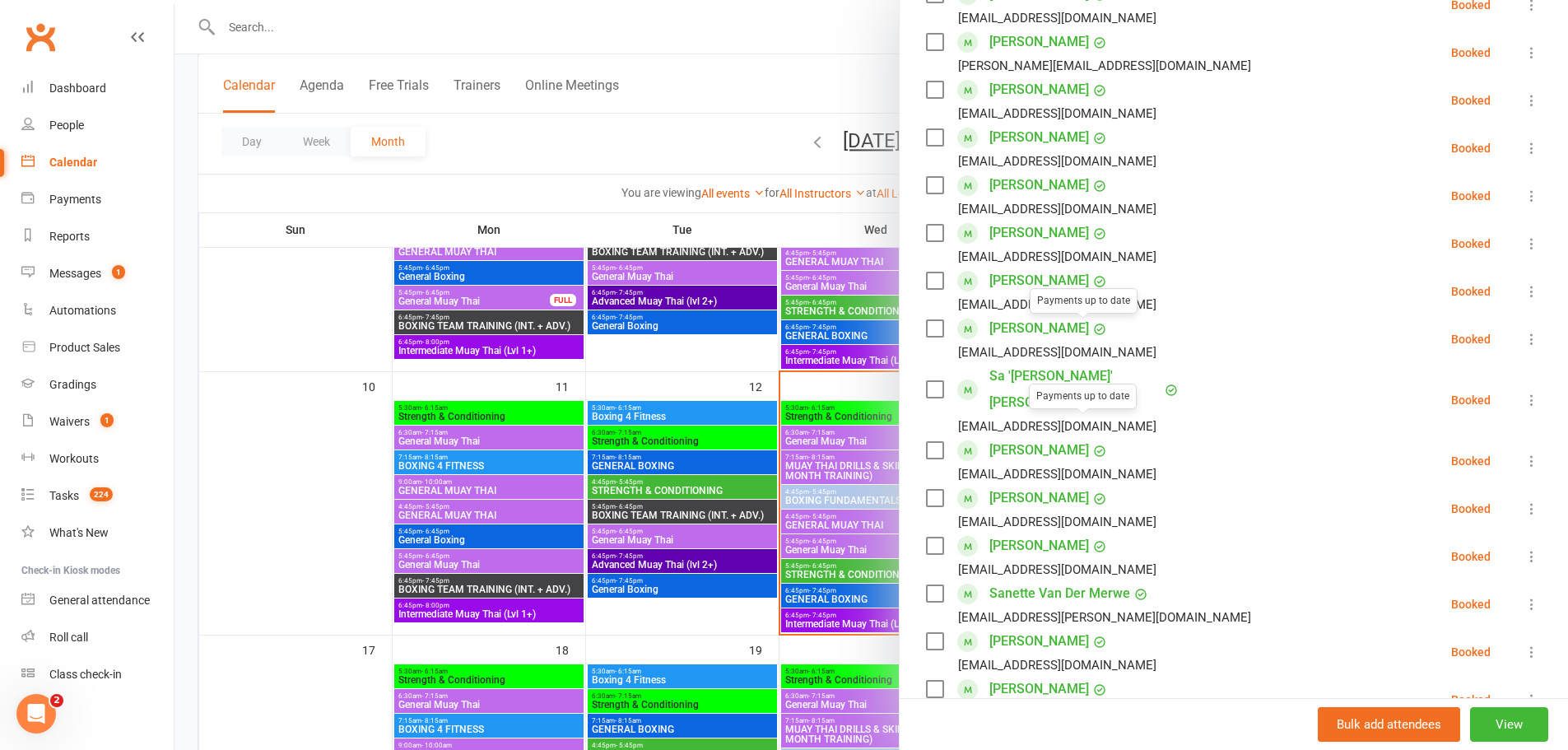
scroll to position [493, 0]
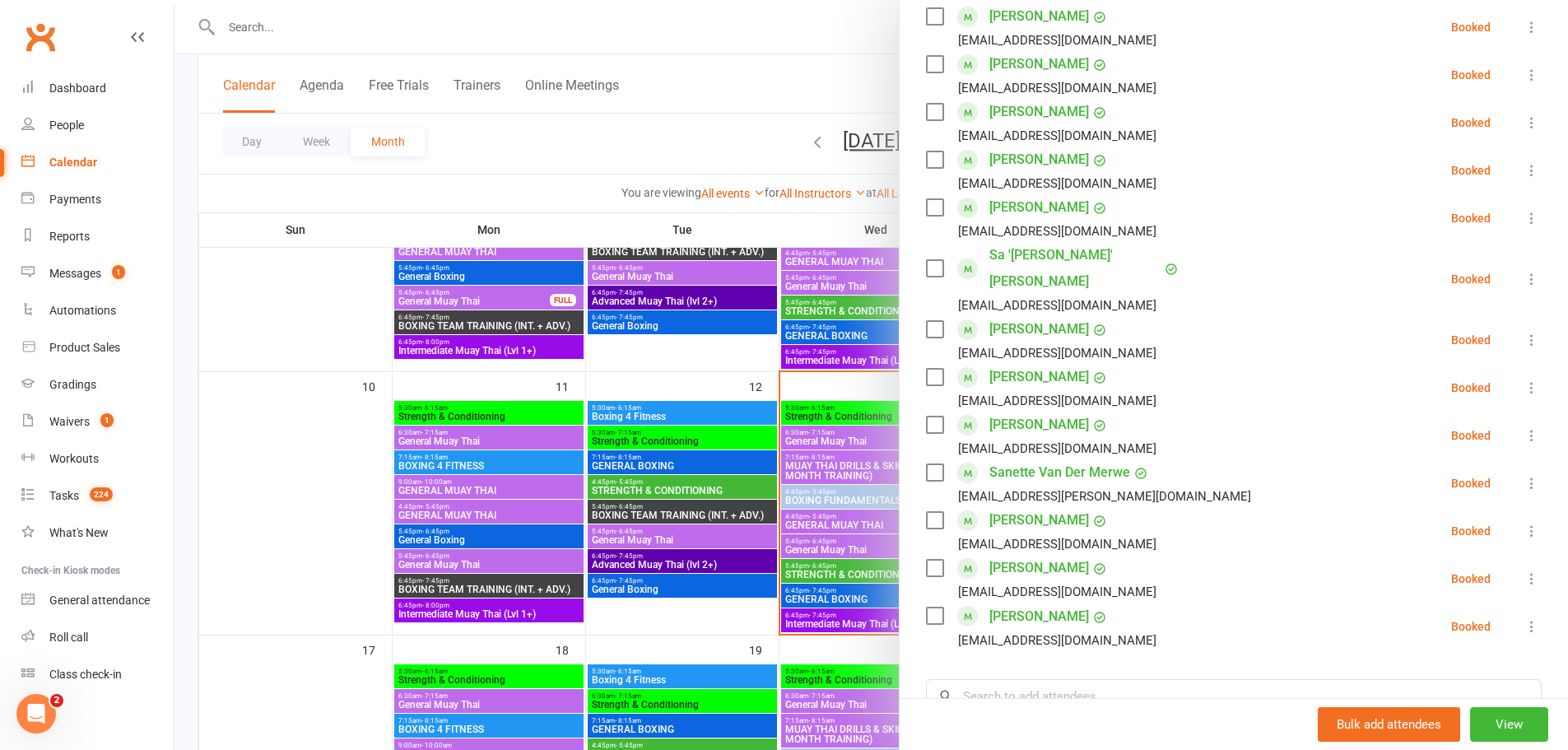
click at [829, 375] on div at bounding box center [871, 375] width 1393 height 750
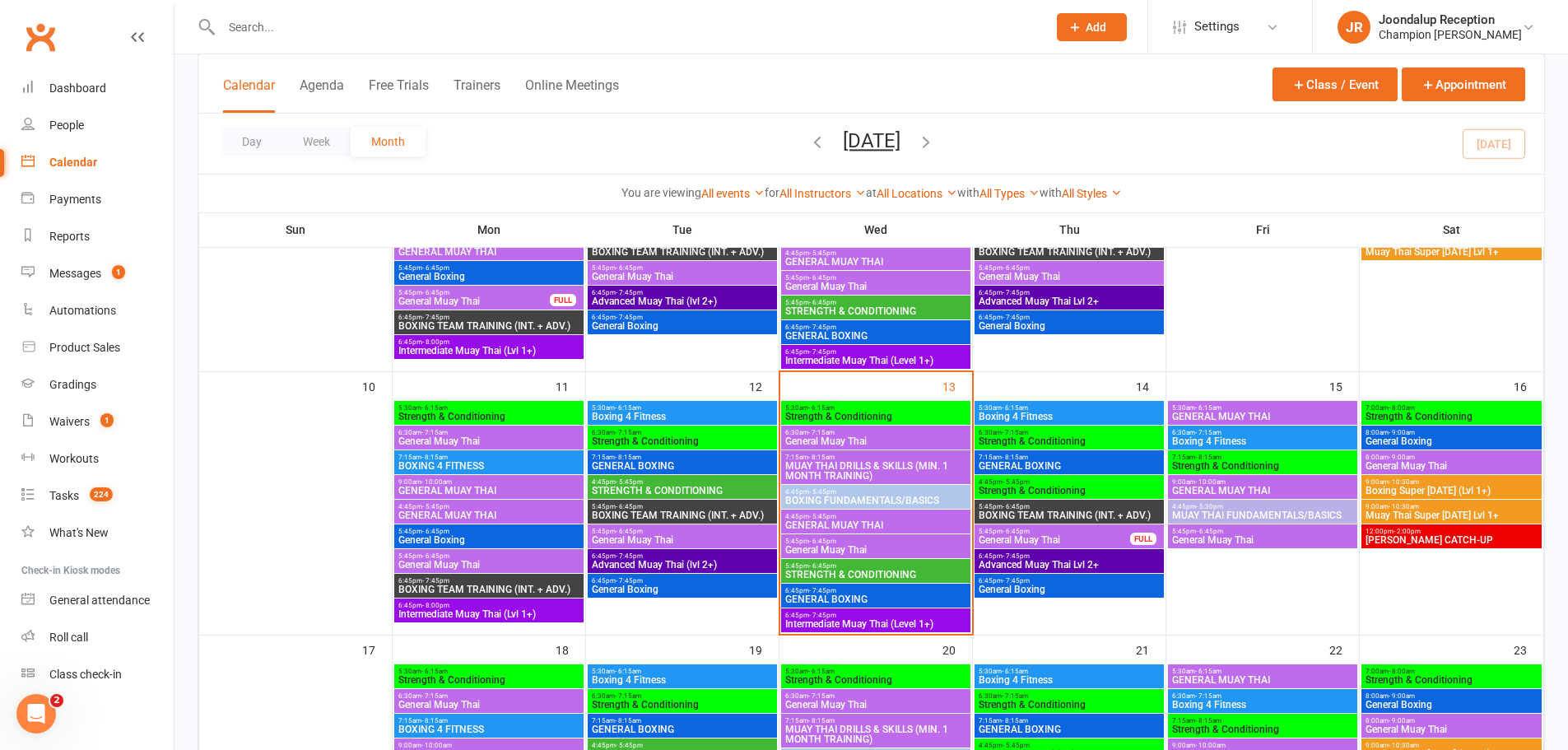
click at [880, 587] on span "6:45pm - 7:45pm" at bounding box center [875, 591] width 183 height 7
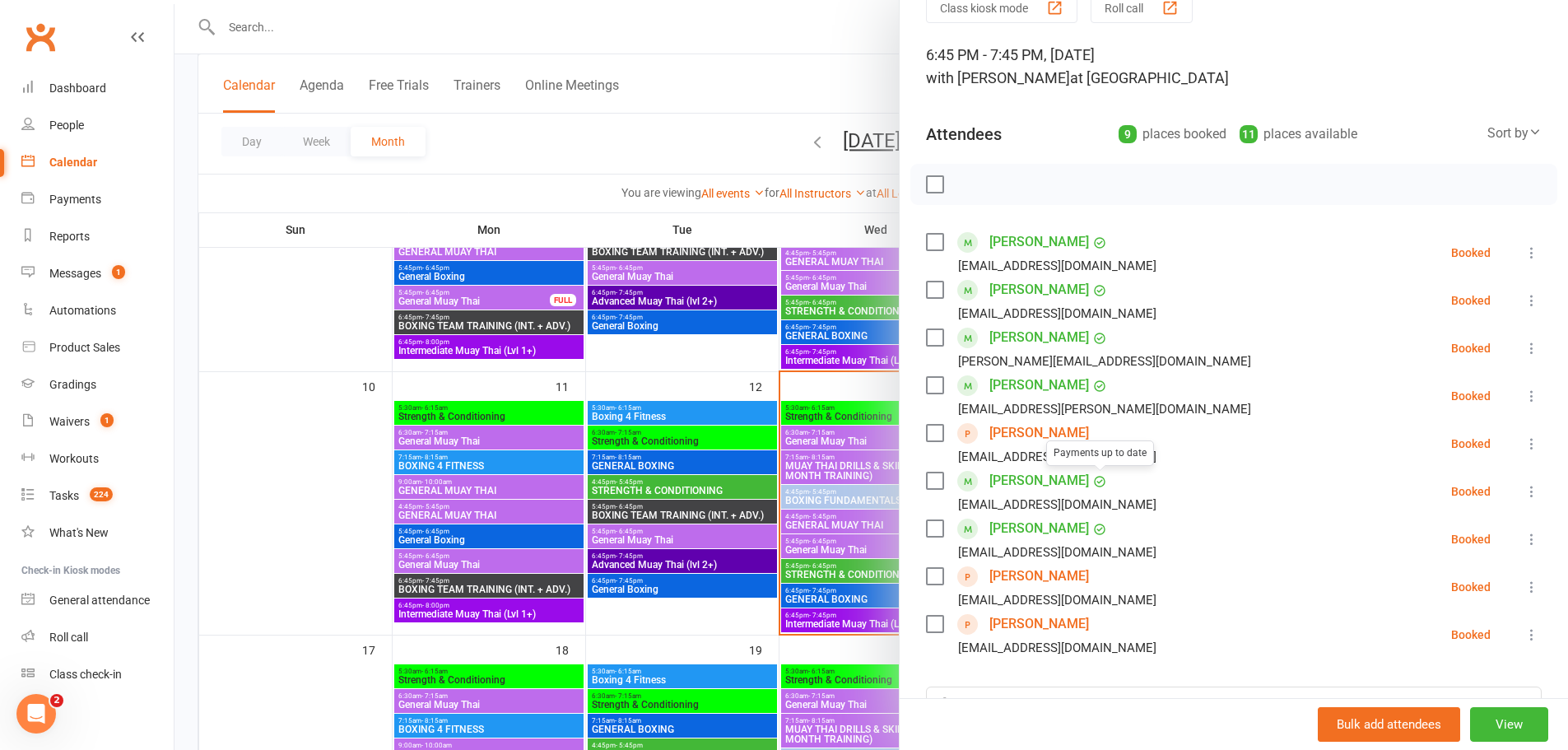
scroll to position [165, 0]
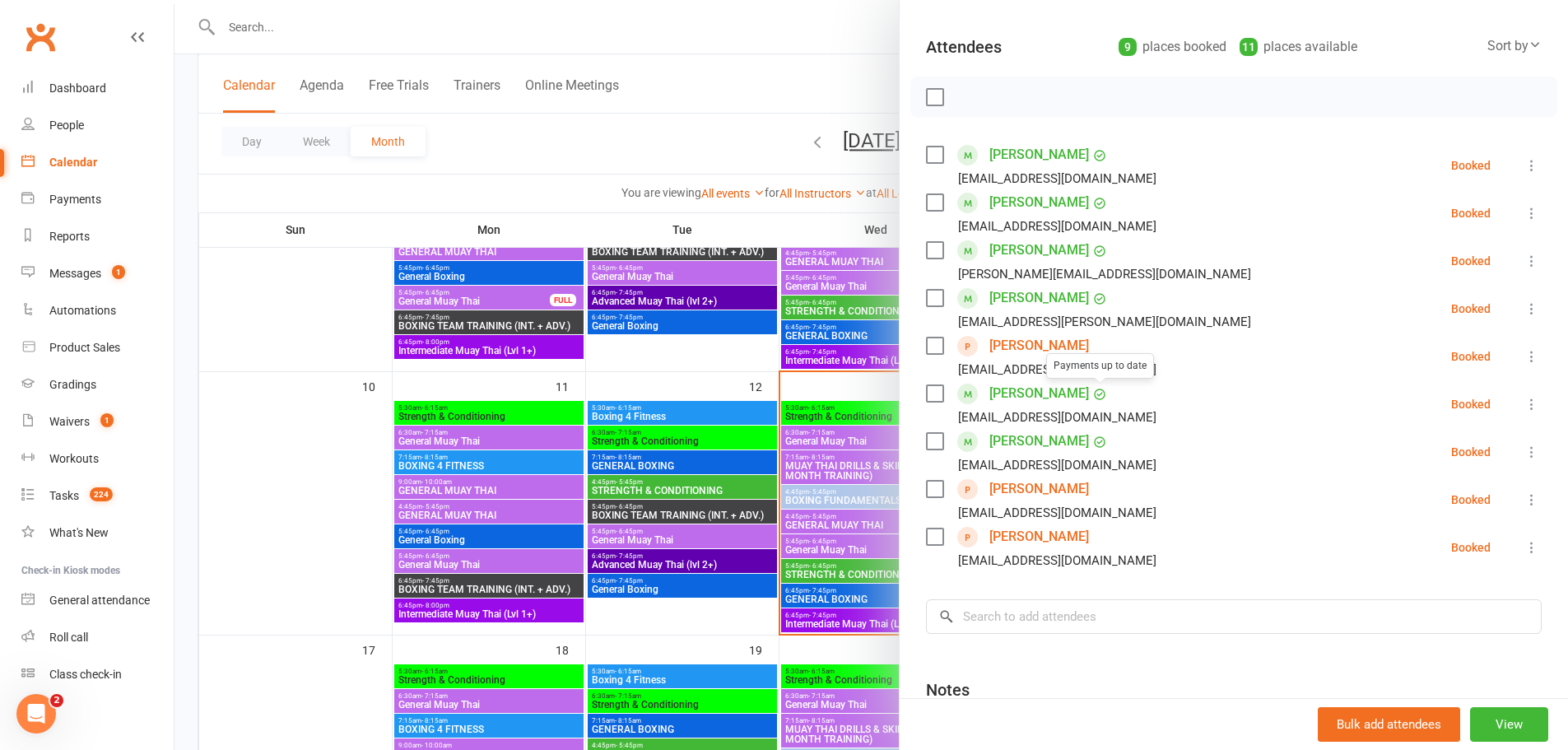
click at [785, 426] on div at bounding box center [871, 375] width 1393 height 750
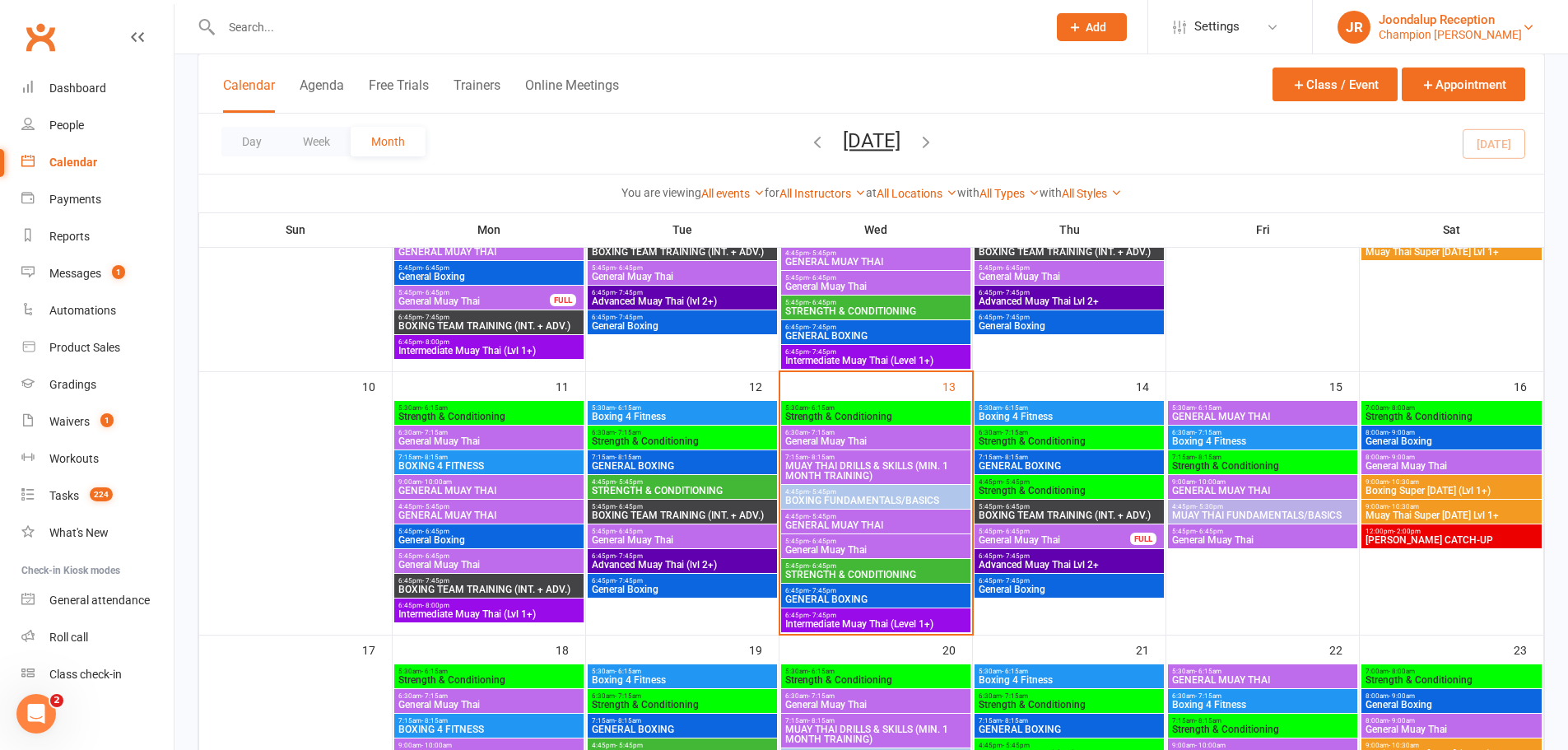
click at [1422, 25] on div "Joondalup Reception" at bounding box center [1450, 20] width 143 height 15
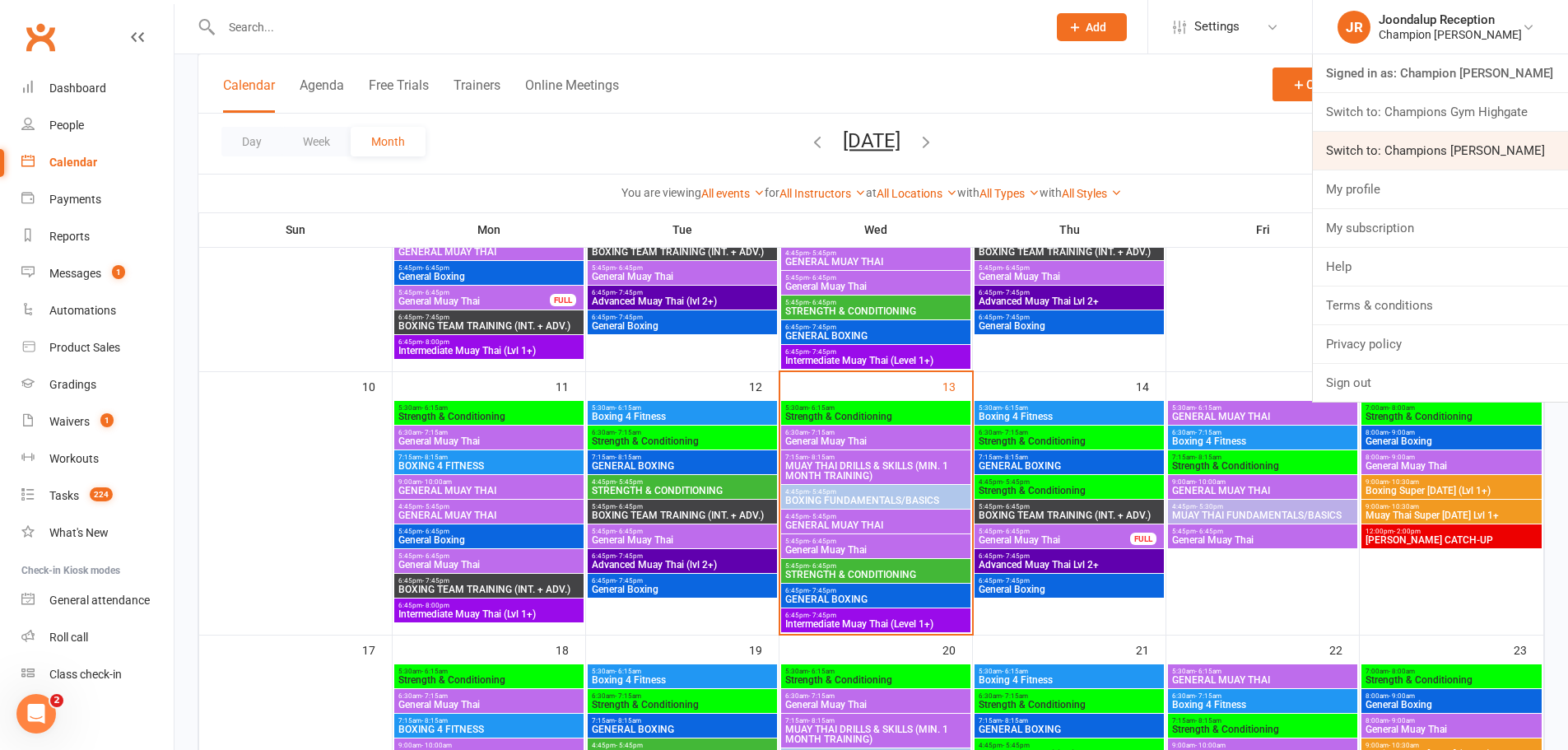
click at [1473, 146] on link "Switch to: Champions [PERSON_NAME]" at bounding box center [1440, 151] width 256 height 37
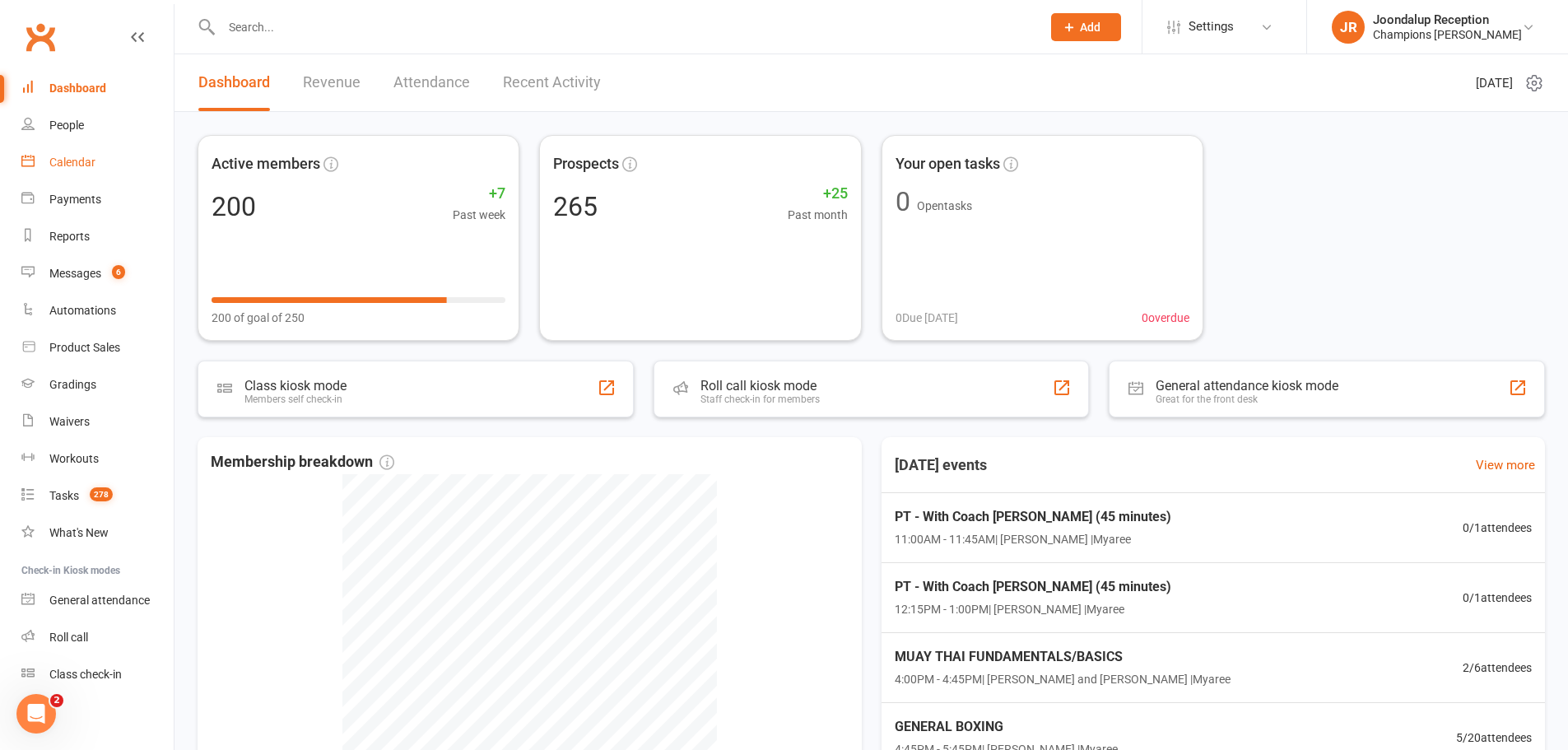
click at [81, 154] on link "Calendar" at bounding box center [97, 163] width 153 height 37
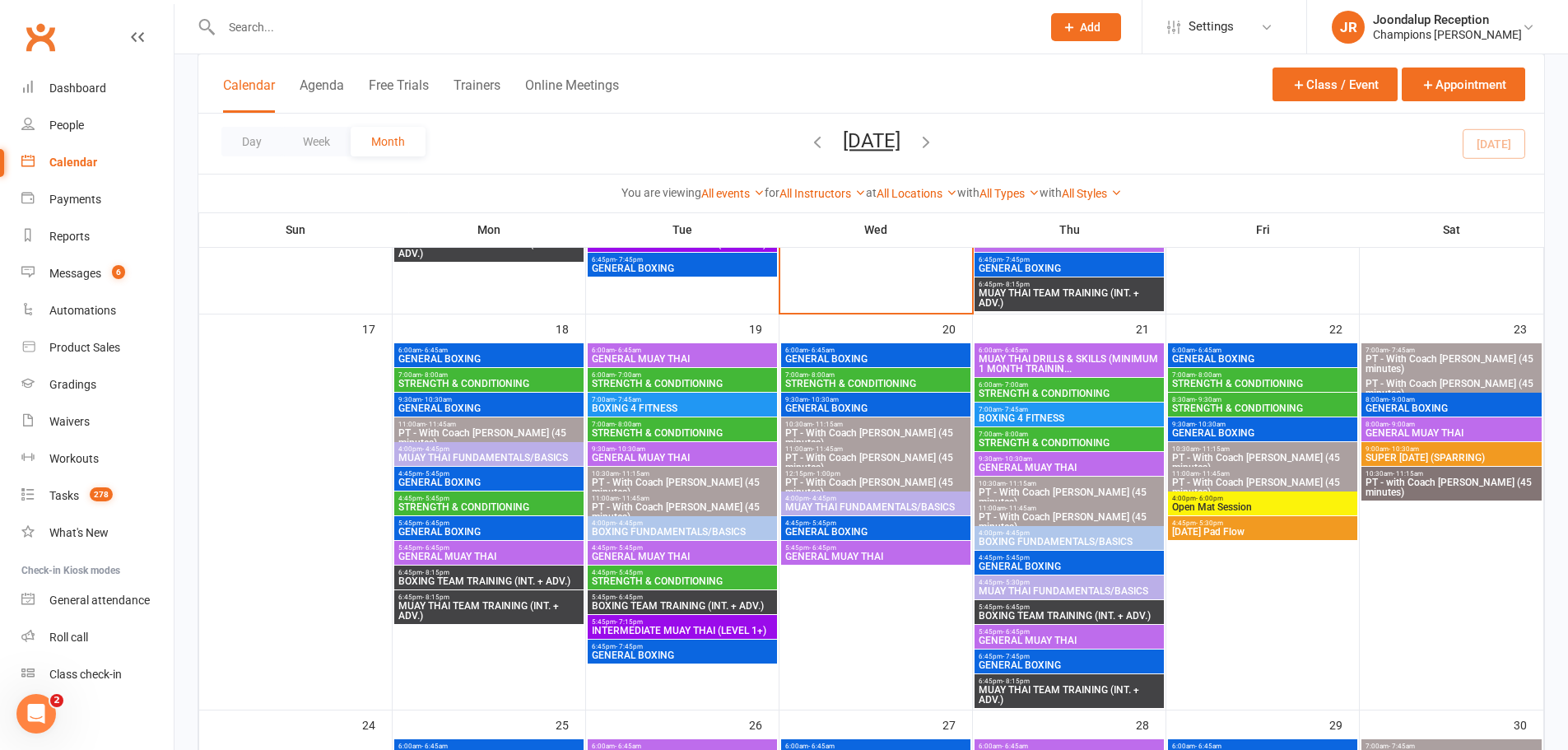
scroll to position [1235, 0]
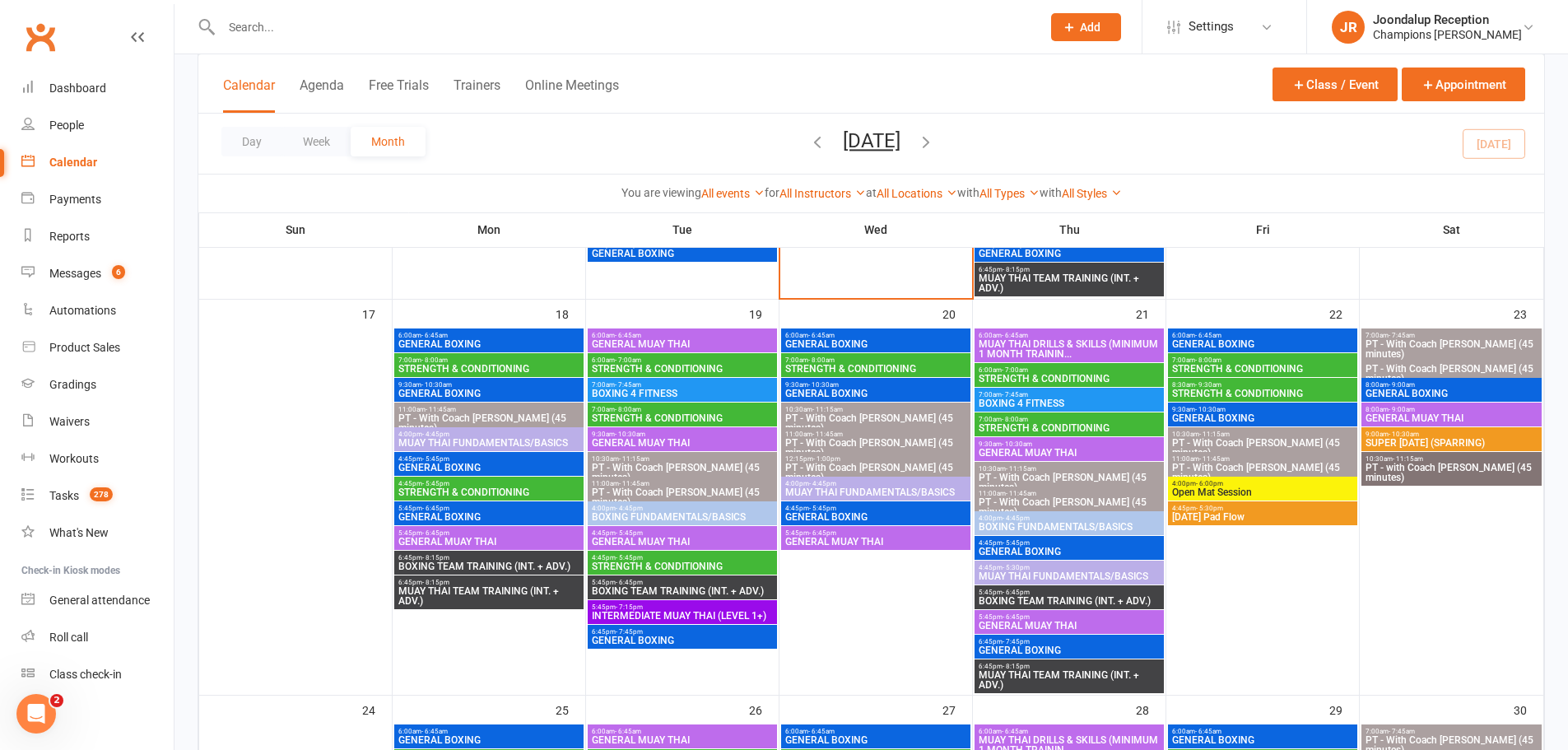
click at [653, 636] on span "GENERAL BOXING" at bounding box center [681, 640] width 183 height 10
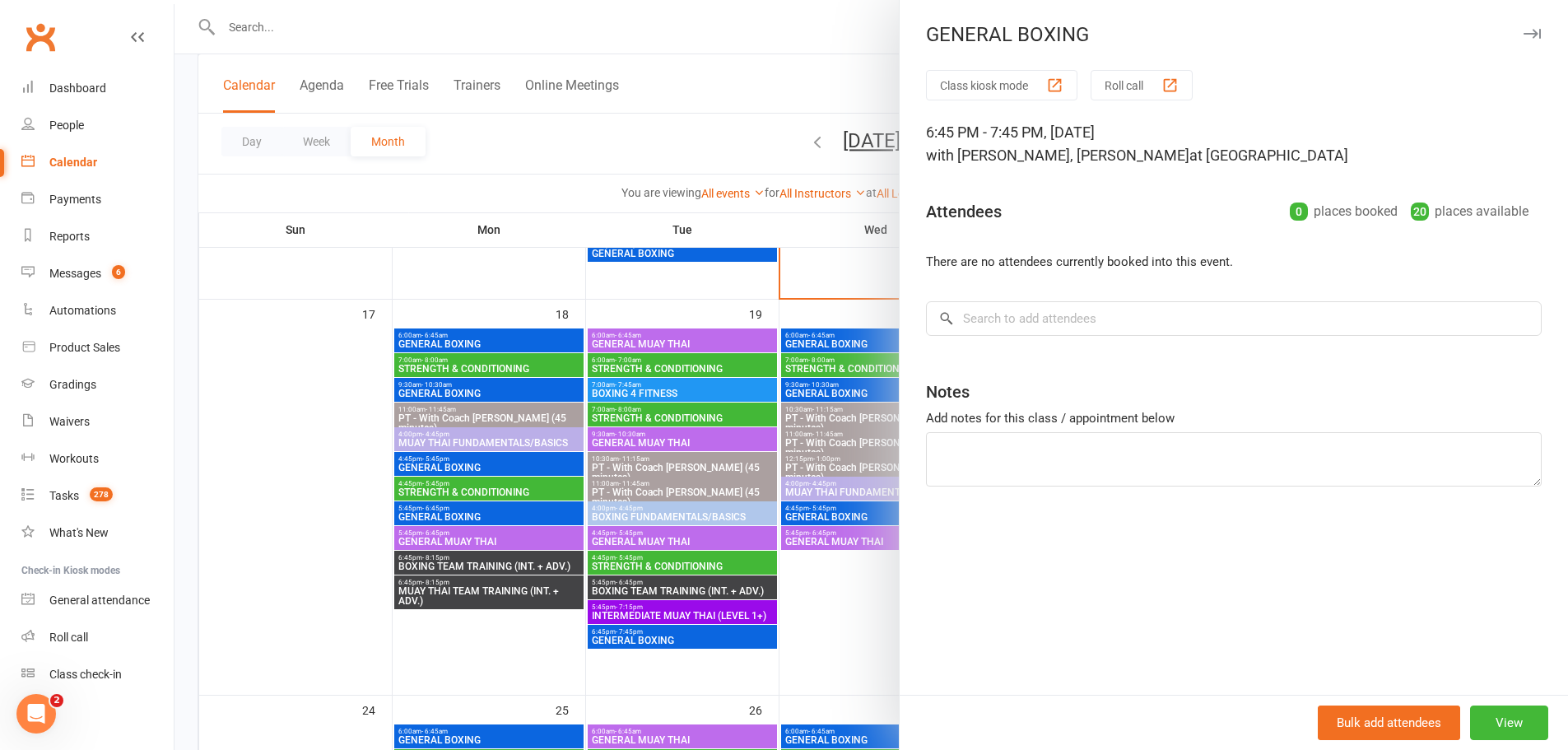
click at [653, 636] on div at bounding box center [871, 375] width 1393 height 750
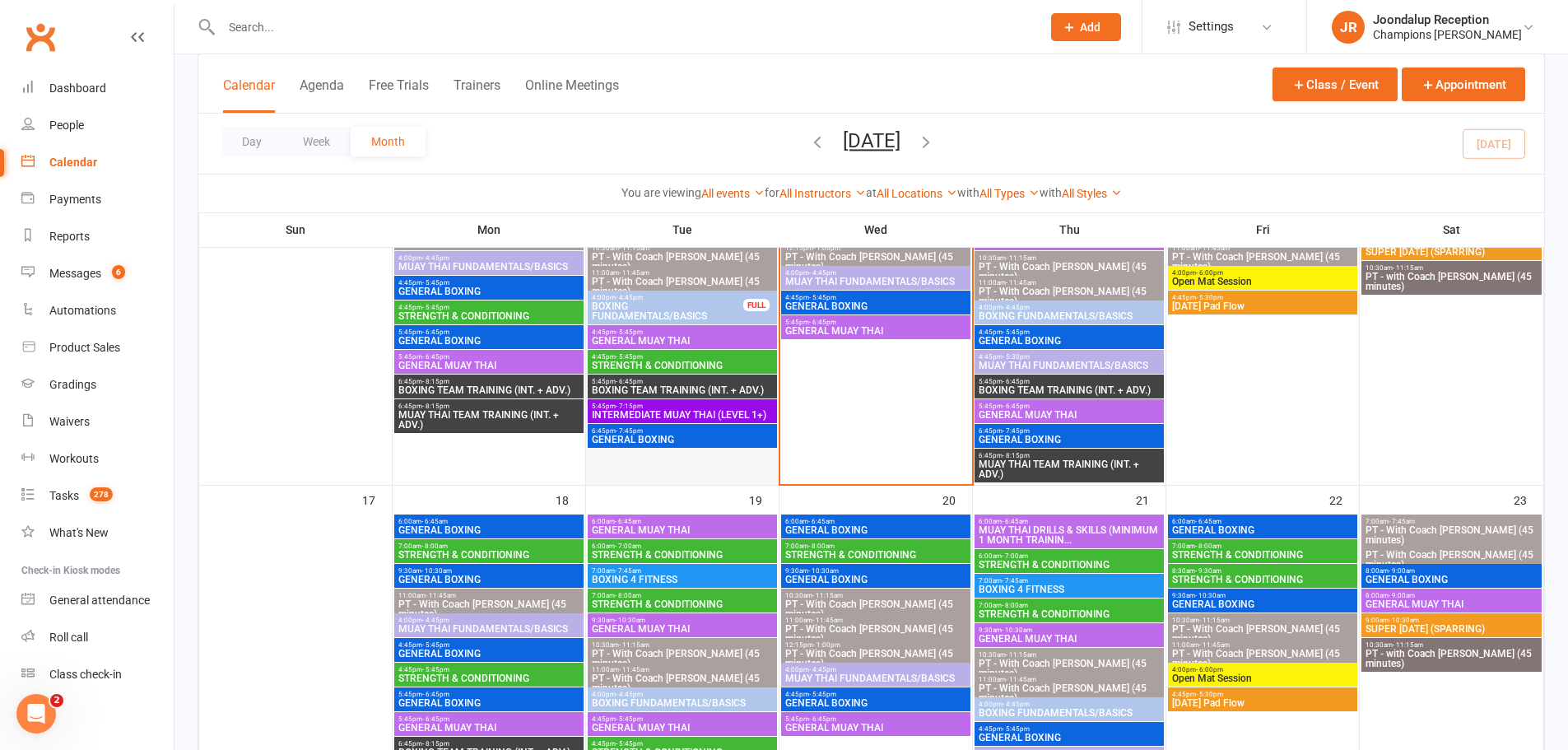
scroll to position [988, 0]
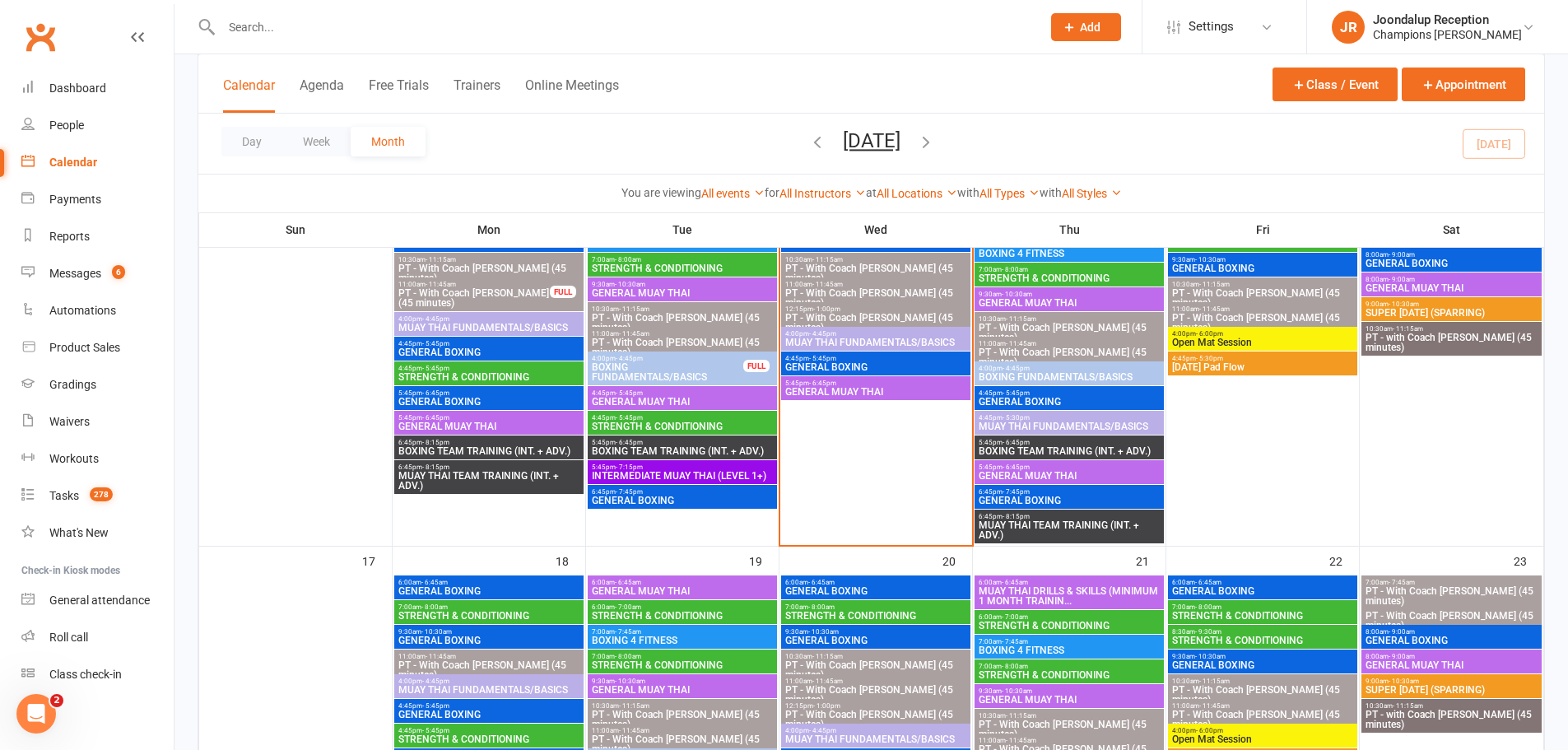
click at [640, 501] on span "GENERAL BOXING" at bounding box center [681, 500] width 183 height 10
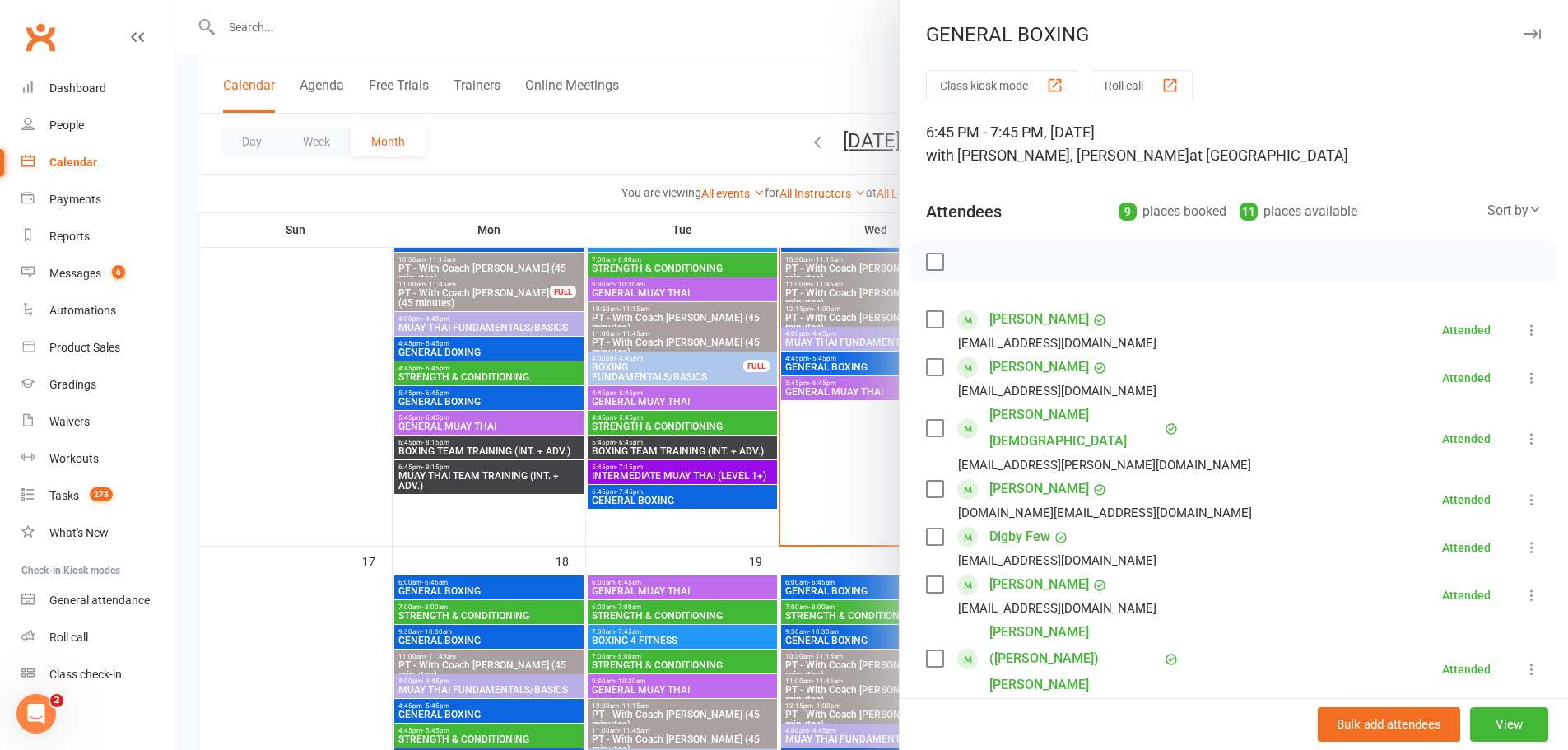
click at [660, 551] on div at bounding box center [871, 375] width 1393 height 750
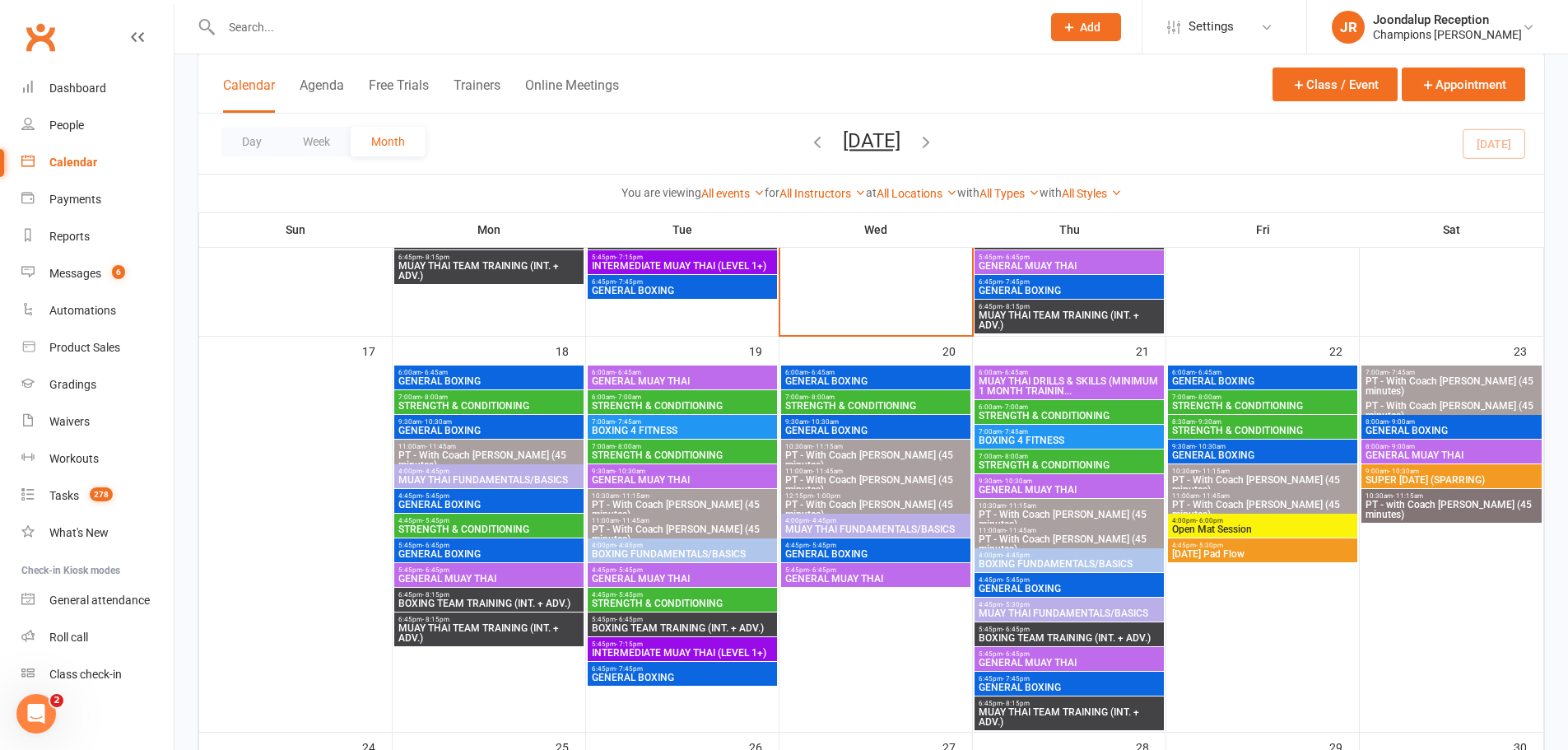
scroll to position [1235, 0]
